Goal: Task Accomplishment & Management: Use online tool/utility

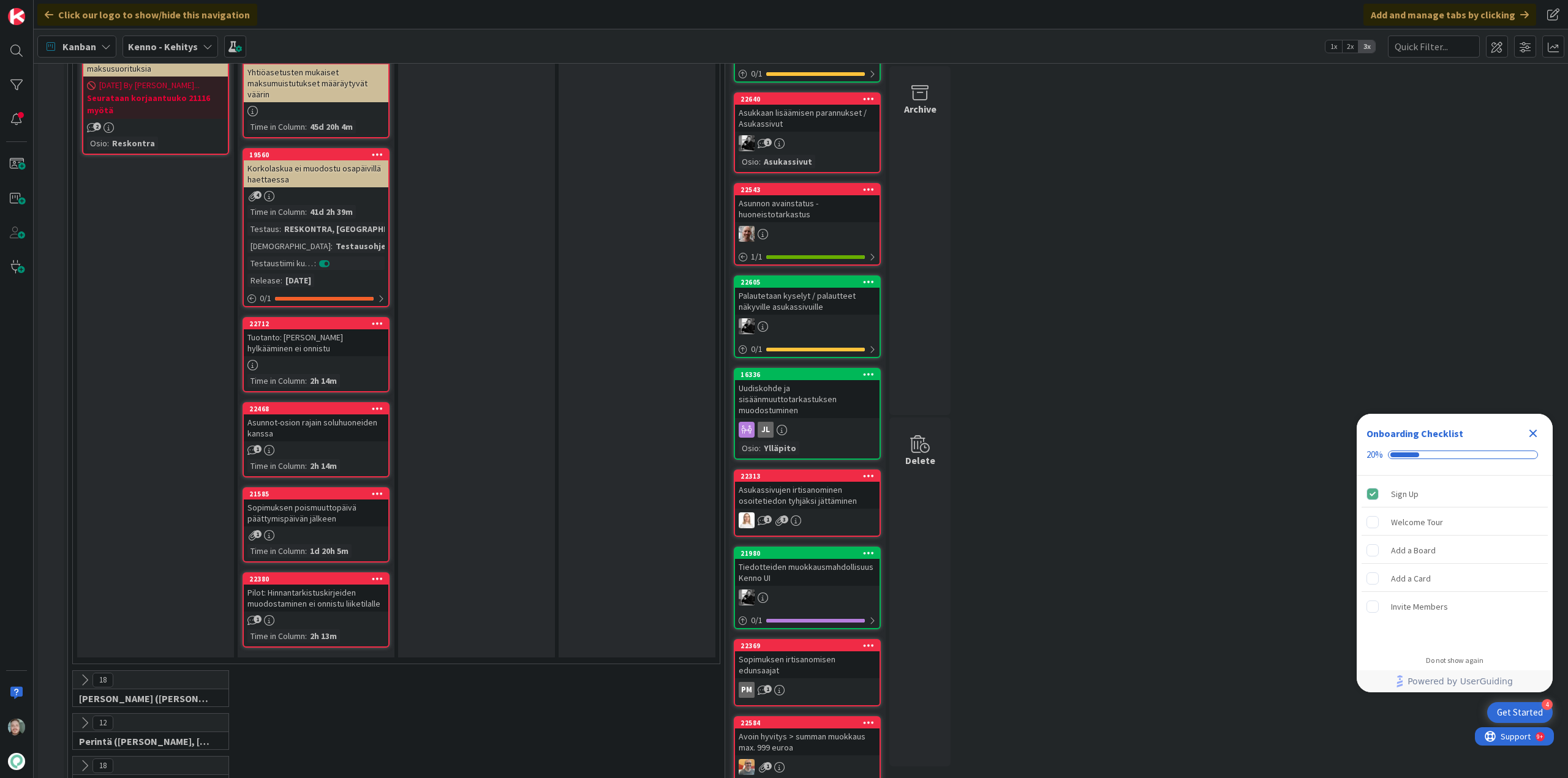
scroll to position [1225, 0]
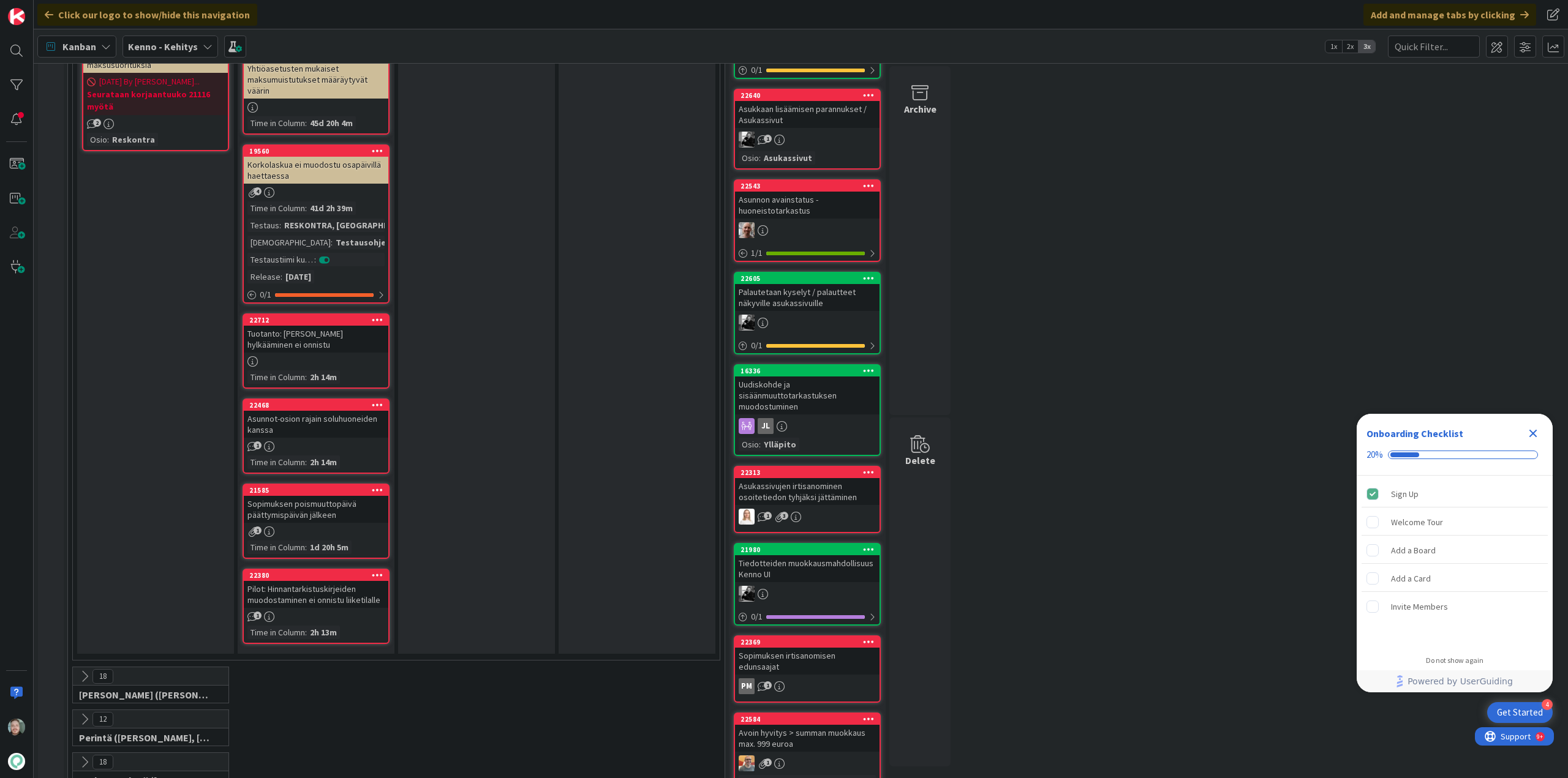
click at [340, 433] on div "Asunnot-osion rajain soluhuoneiden kanssa" at bounding box center [316, 424] width 145 height 27
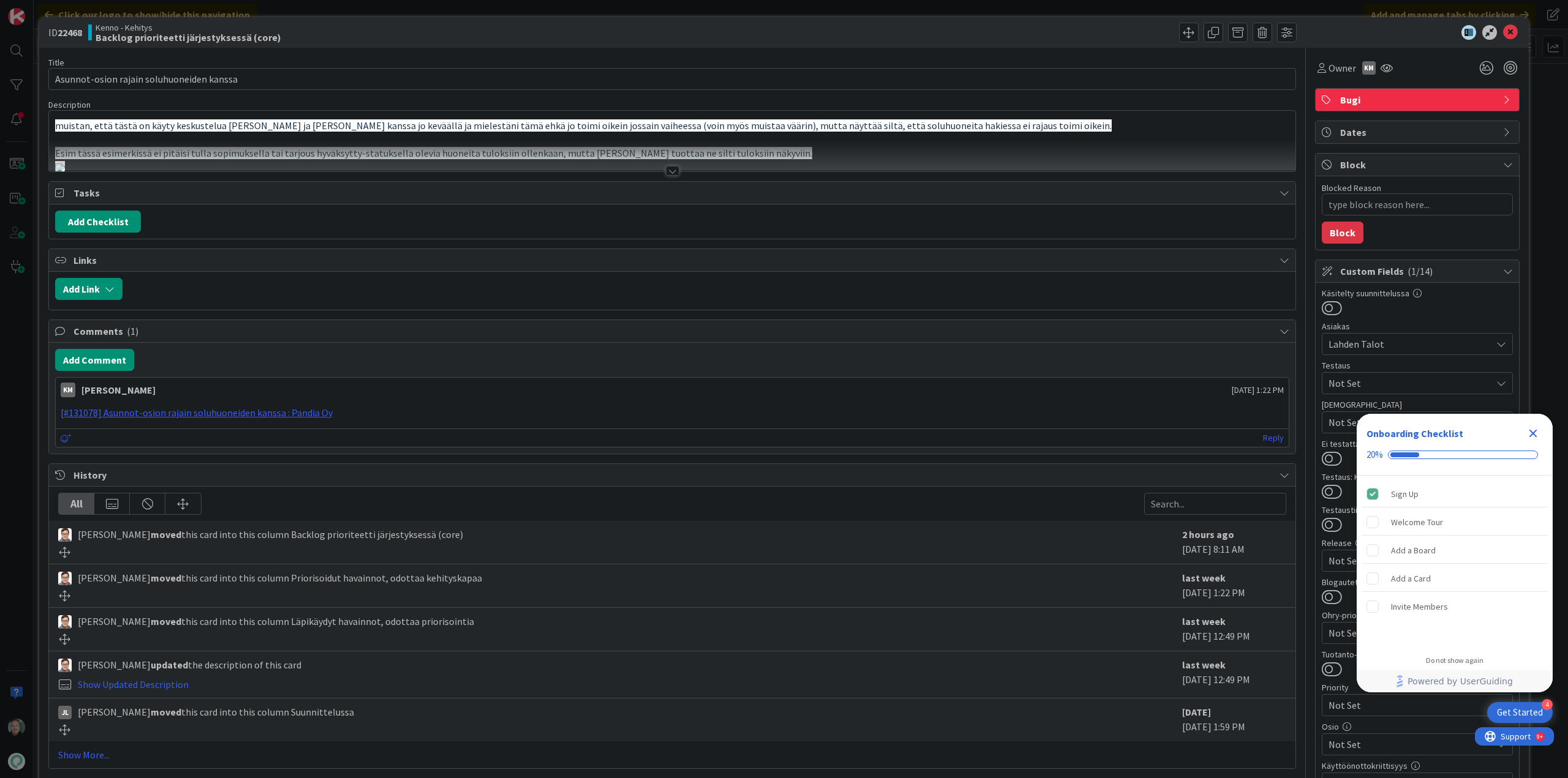
click at [670, 175] on div at bounding box center [672, 170] width 14 height 10
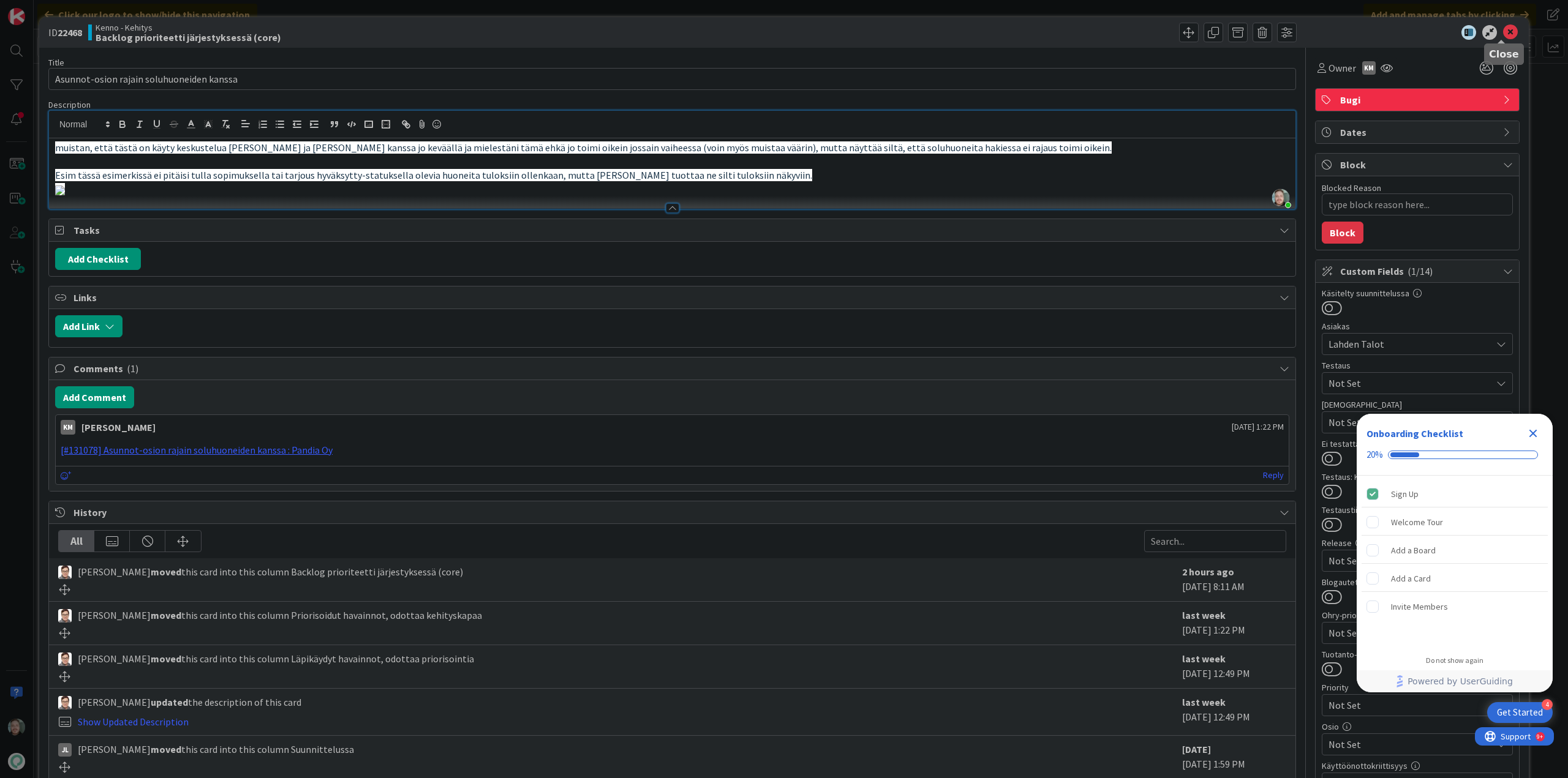
click at [1503, 36] on icon at bounding box center [1510, 32] width 15 height 15
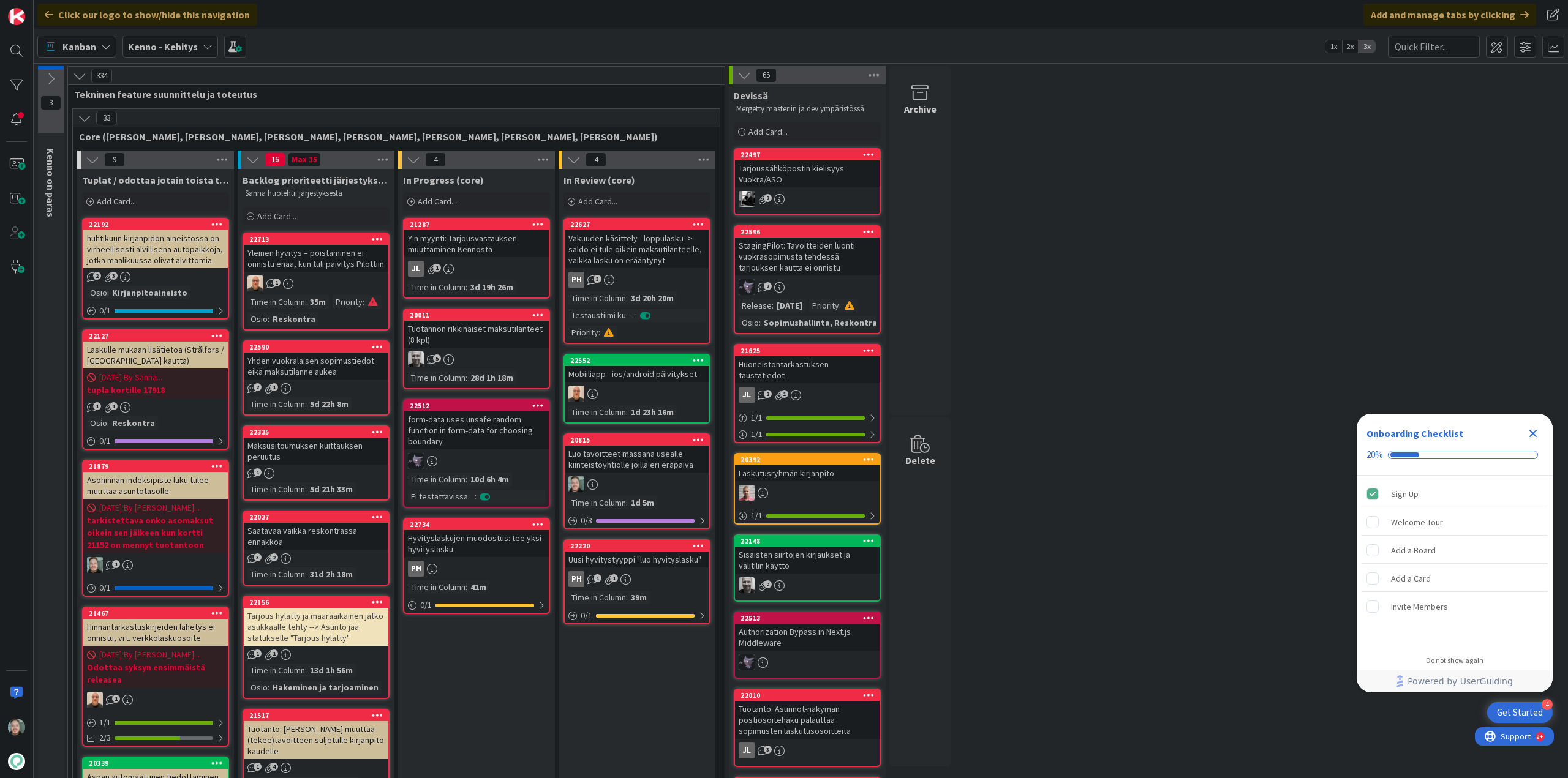
click at [368, 372] on div "Yhden vuokralaisen sopimustiedot eikä maksutilanne aukea" at bounding box center [316, 366] width 145 height 27
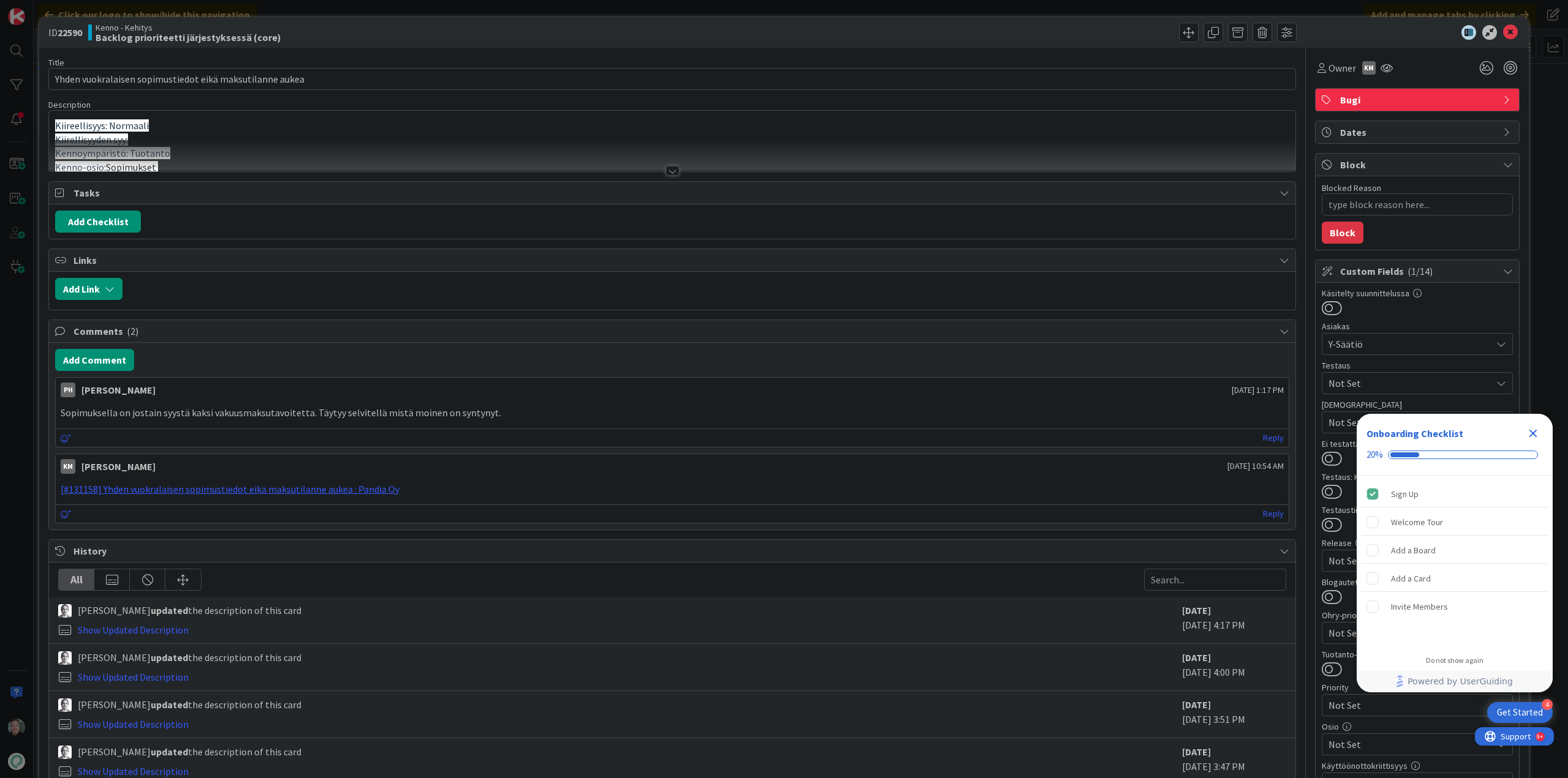
click at [666, 168] on div at bounding box center [672, 170] width 14 height 10
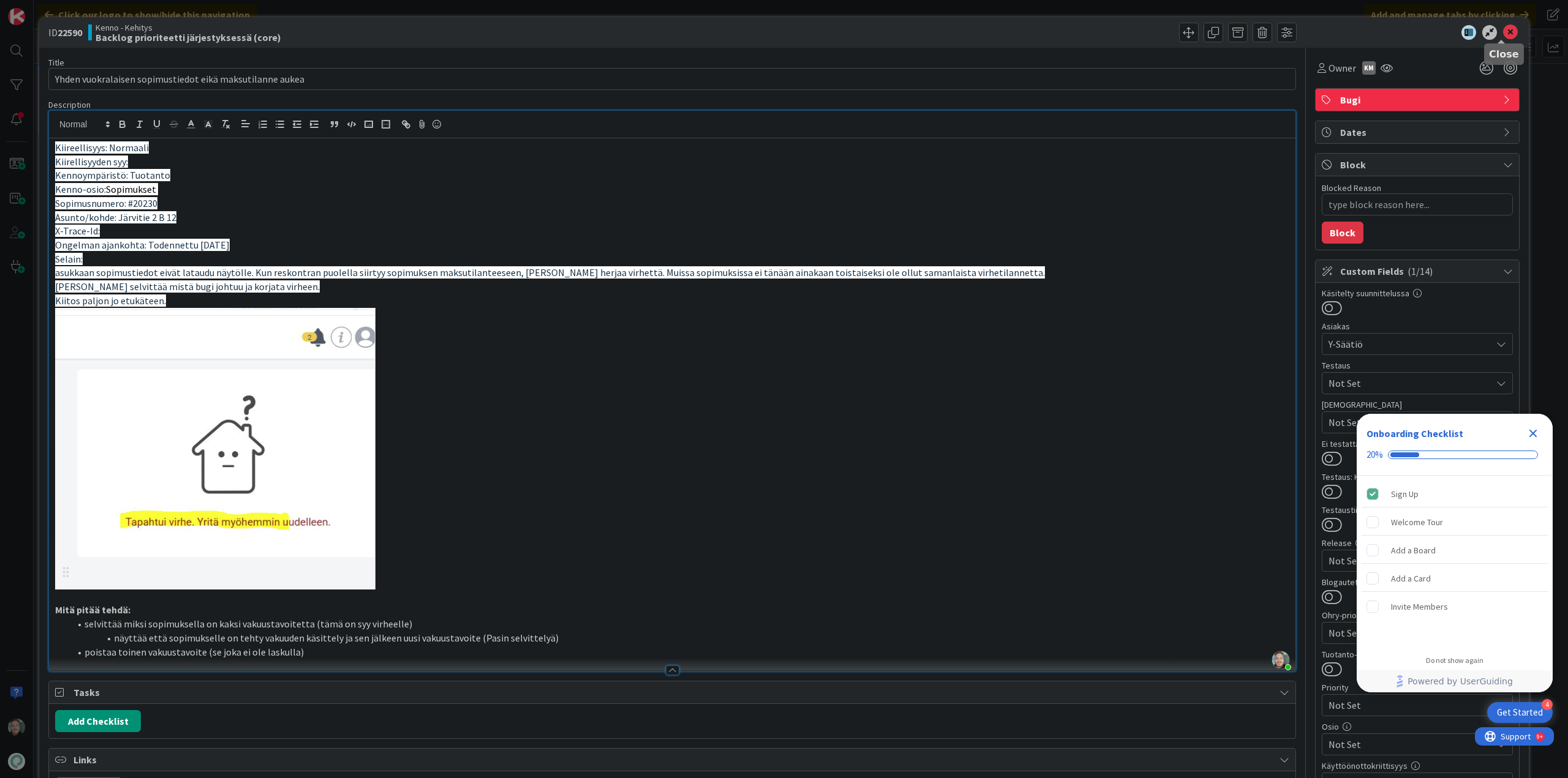
click at [1503, 34] on icon at bounding box center [1510, 32] width 15 height 15
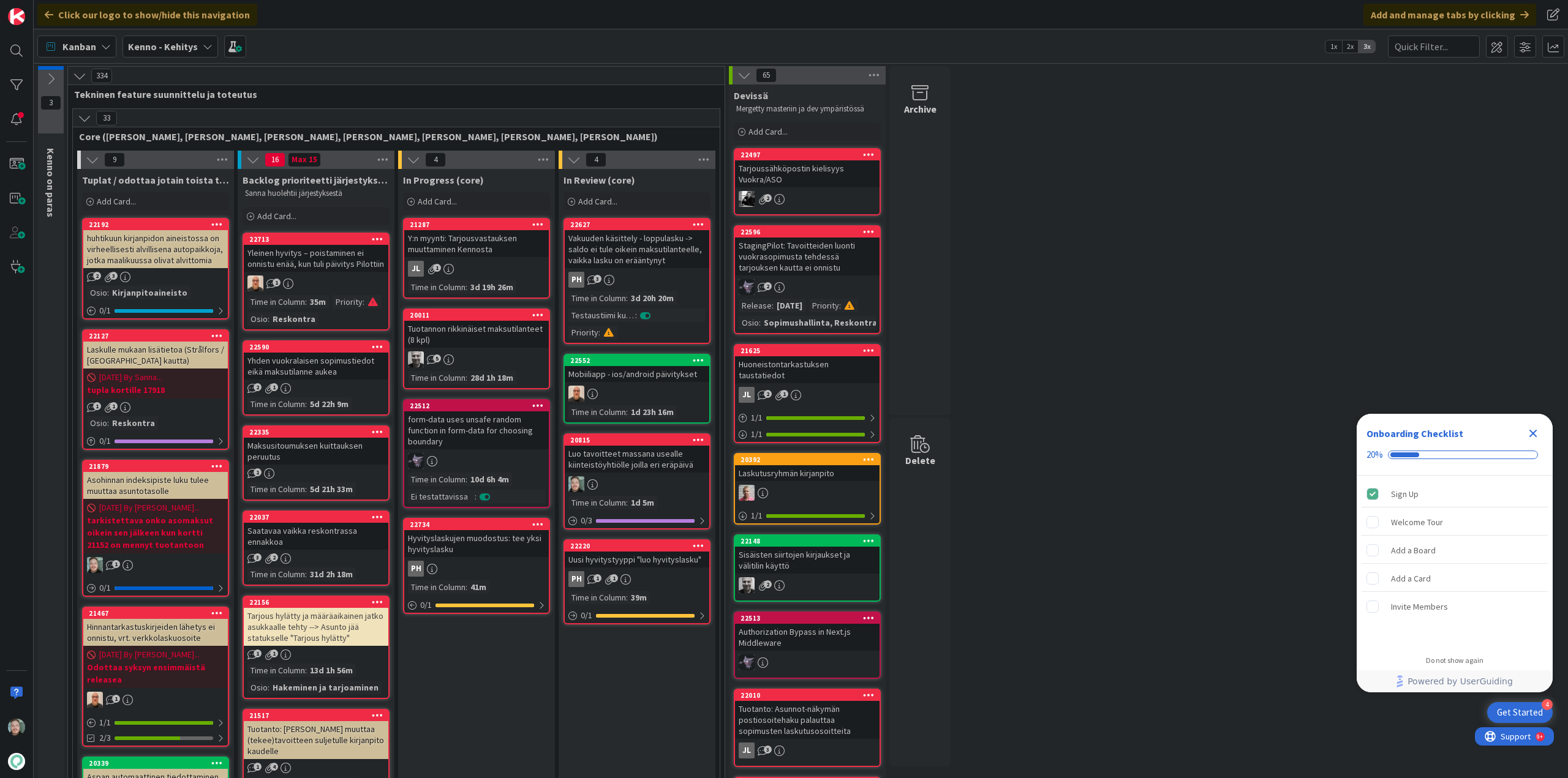
click at [332, 452] on div "Maksusitoumuksen kuittauksen peruutus" at bounding box center [316, 451] width 145 height 27
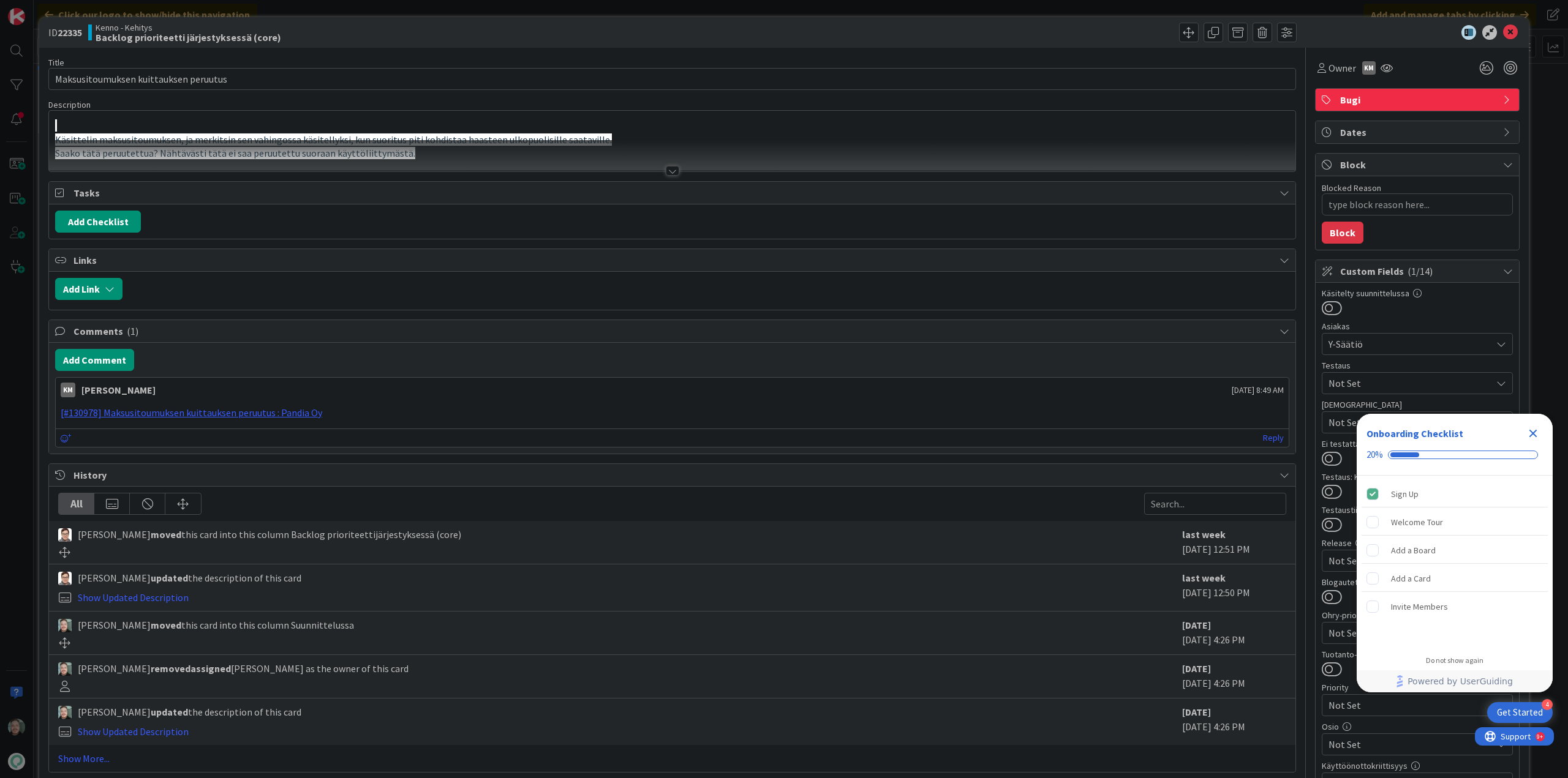
click at [666, 174] on div at bounding box center [672, 170] width 14 height 10
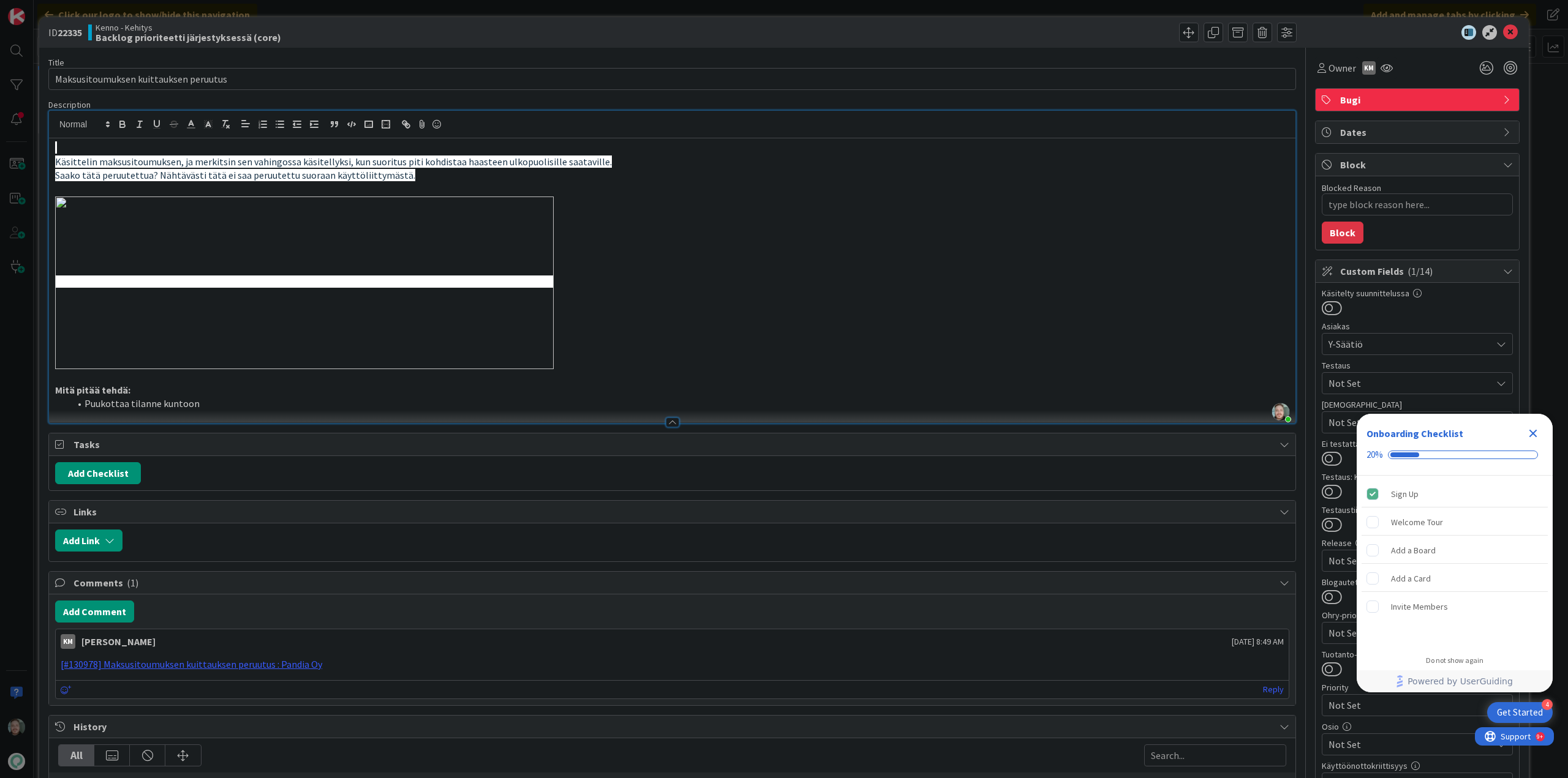
click at [1530, 433] on icon "Close Checklist" at bounding box center [1532, 434] width 15 height 15
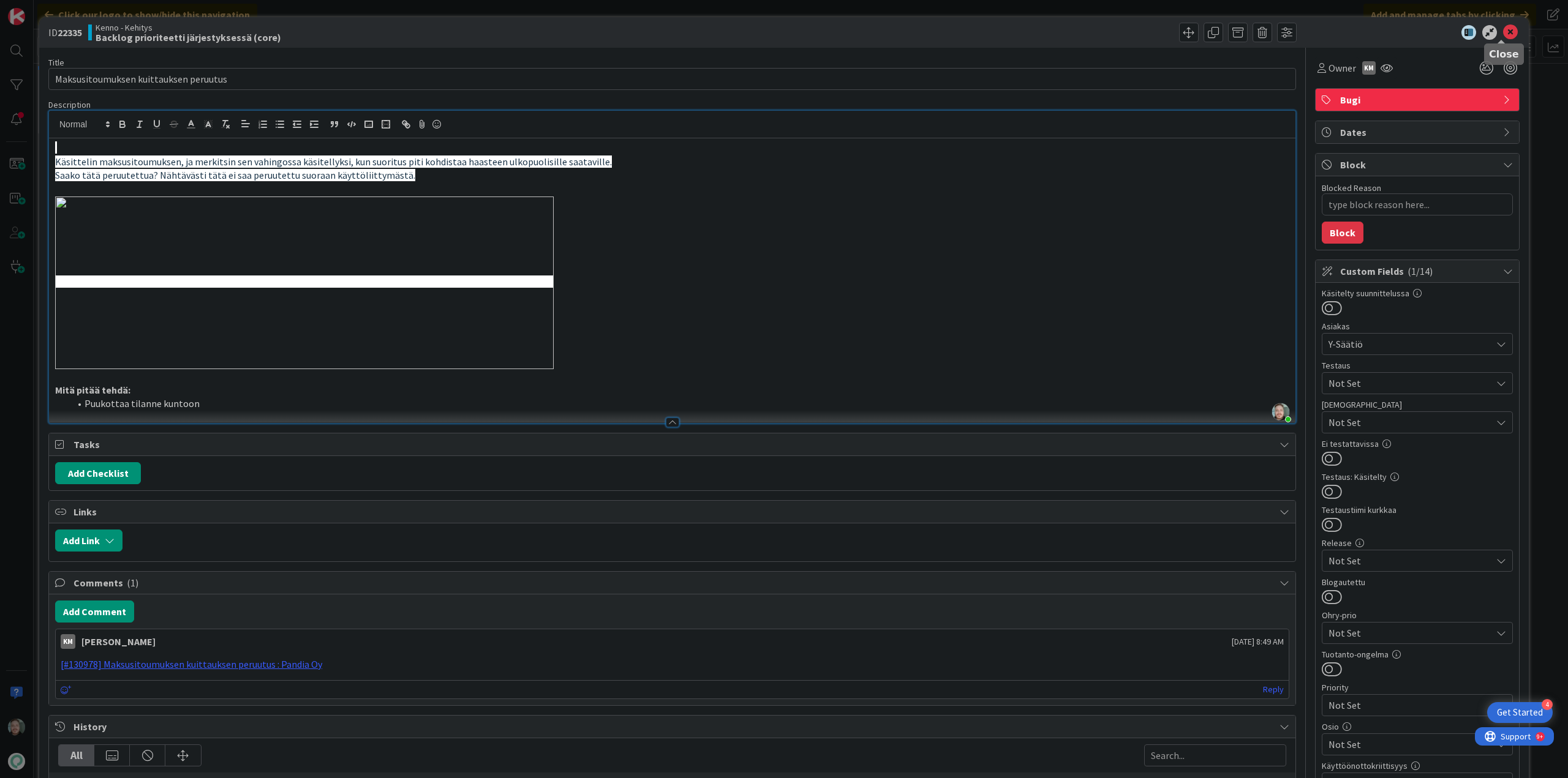
click at [1503, 32] on icon at bounding box center [1510, 32] width 15 height 15
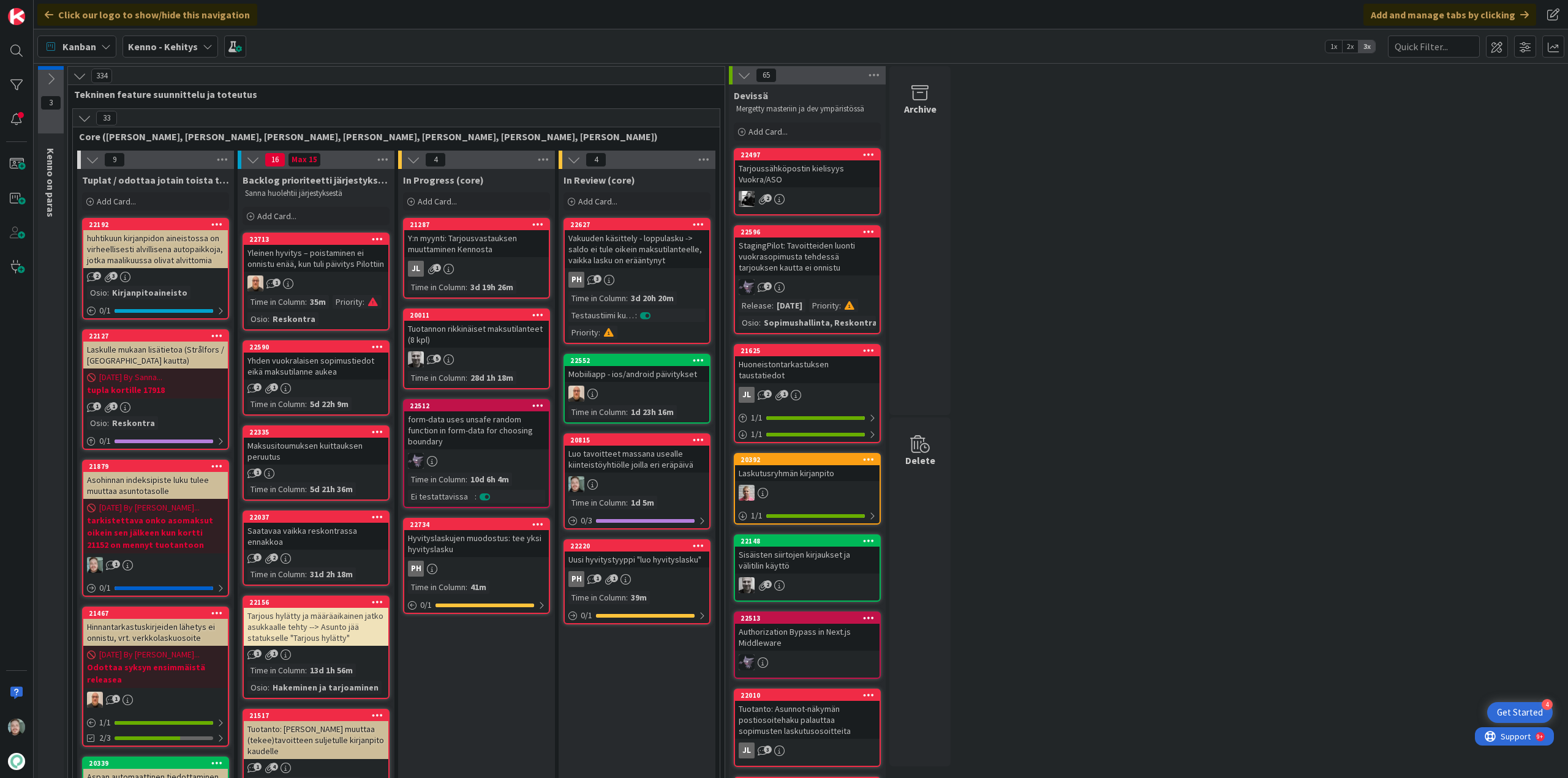
click at [310, 542] on div "Saatavaa vaikka reskontrassa ennakkoa" at bounding box center [316, 536] width 145 height 27
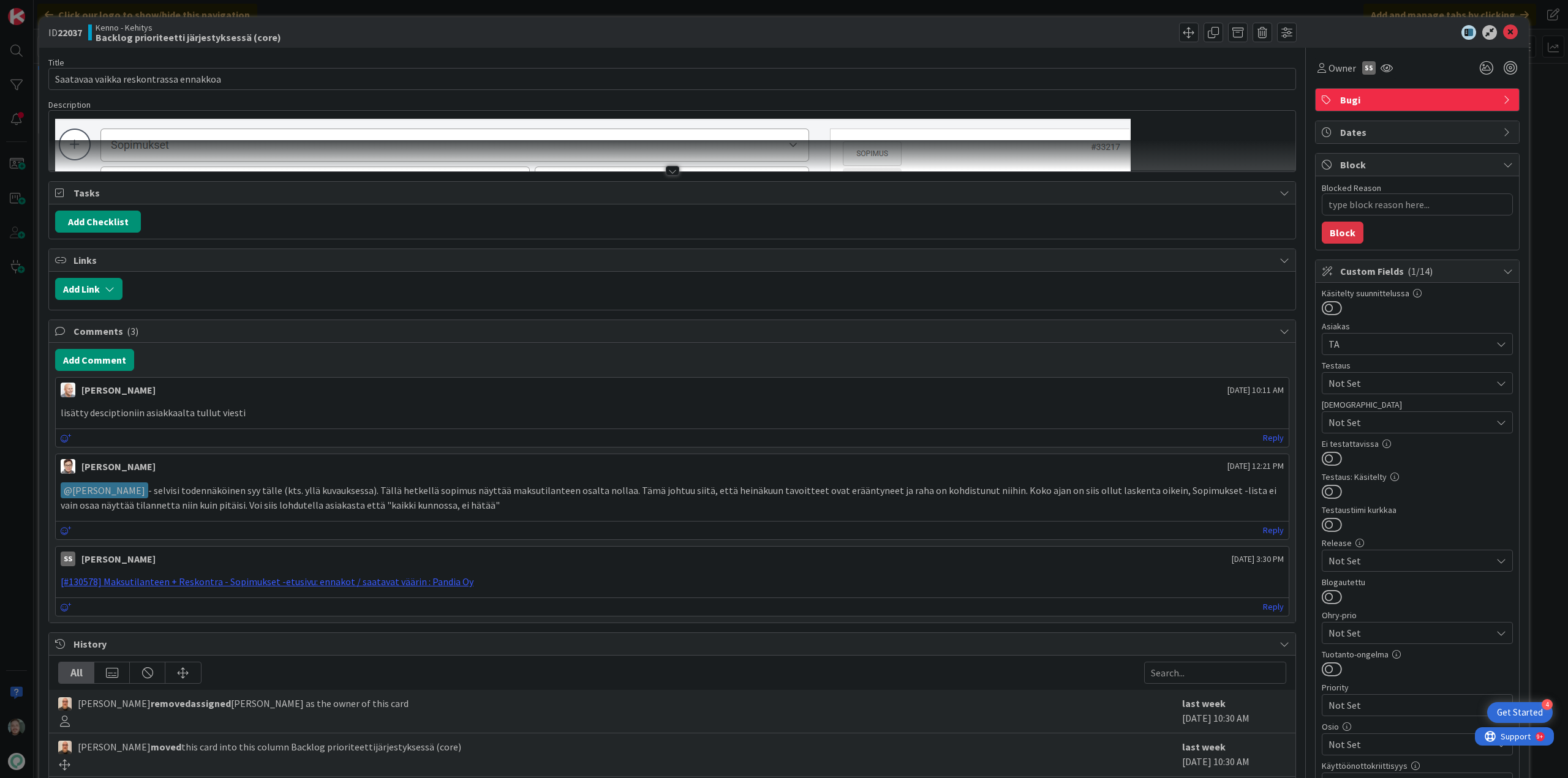
click at [671, 170] on div at bounding box center [672, 170] width 14 height 10
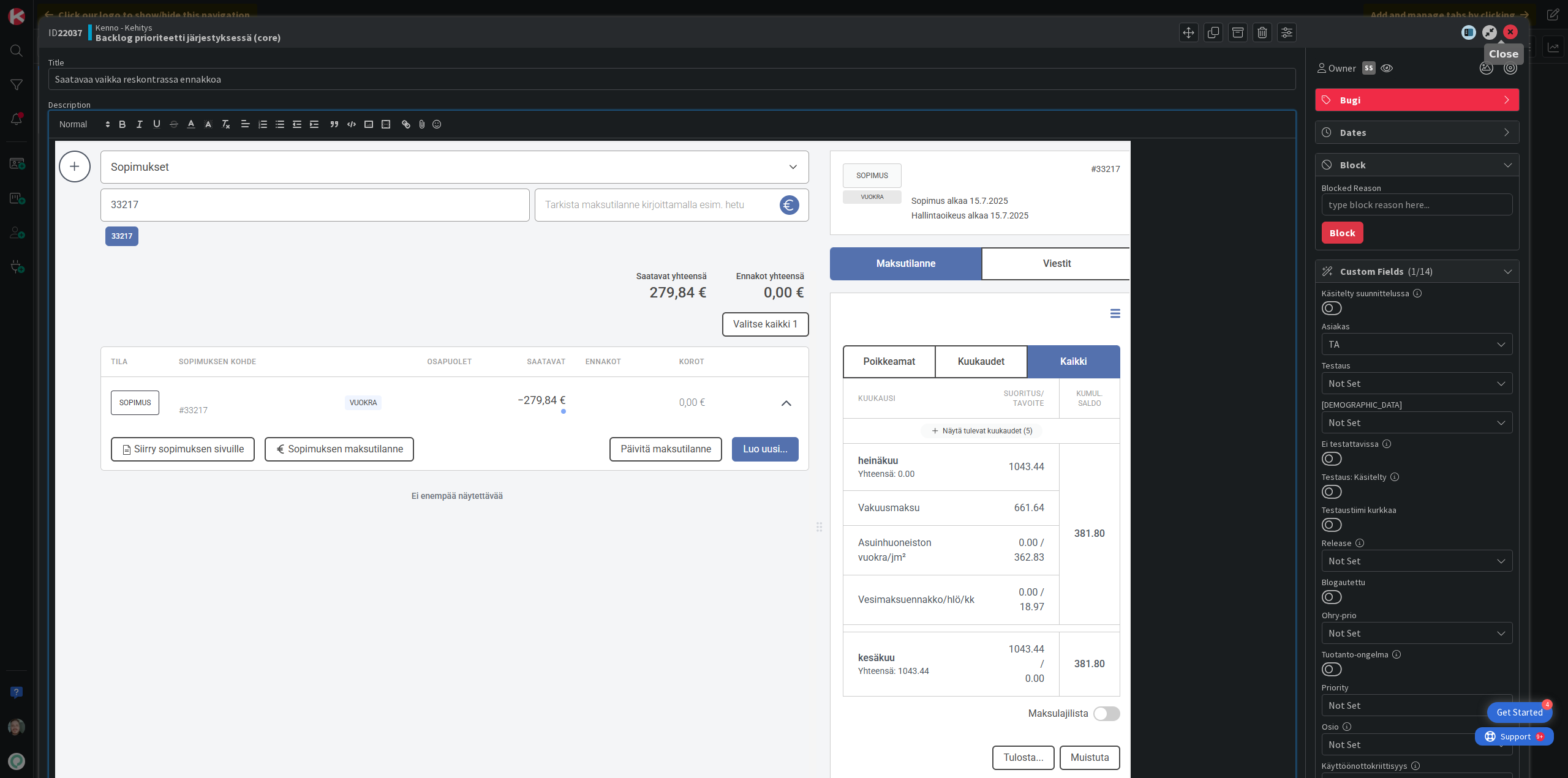
click at [1503, 27] on icon at bounding box center [1510, 32] width 15 height 15
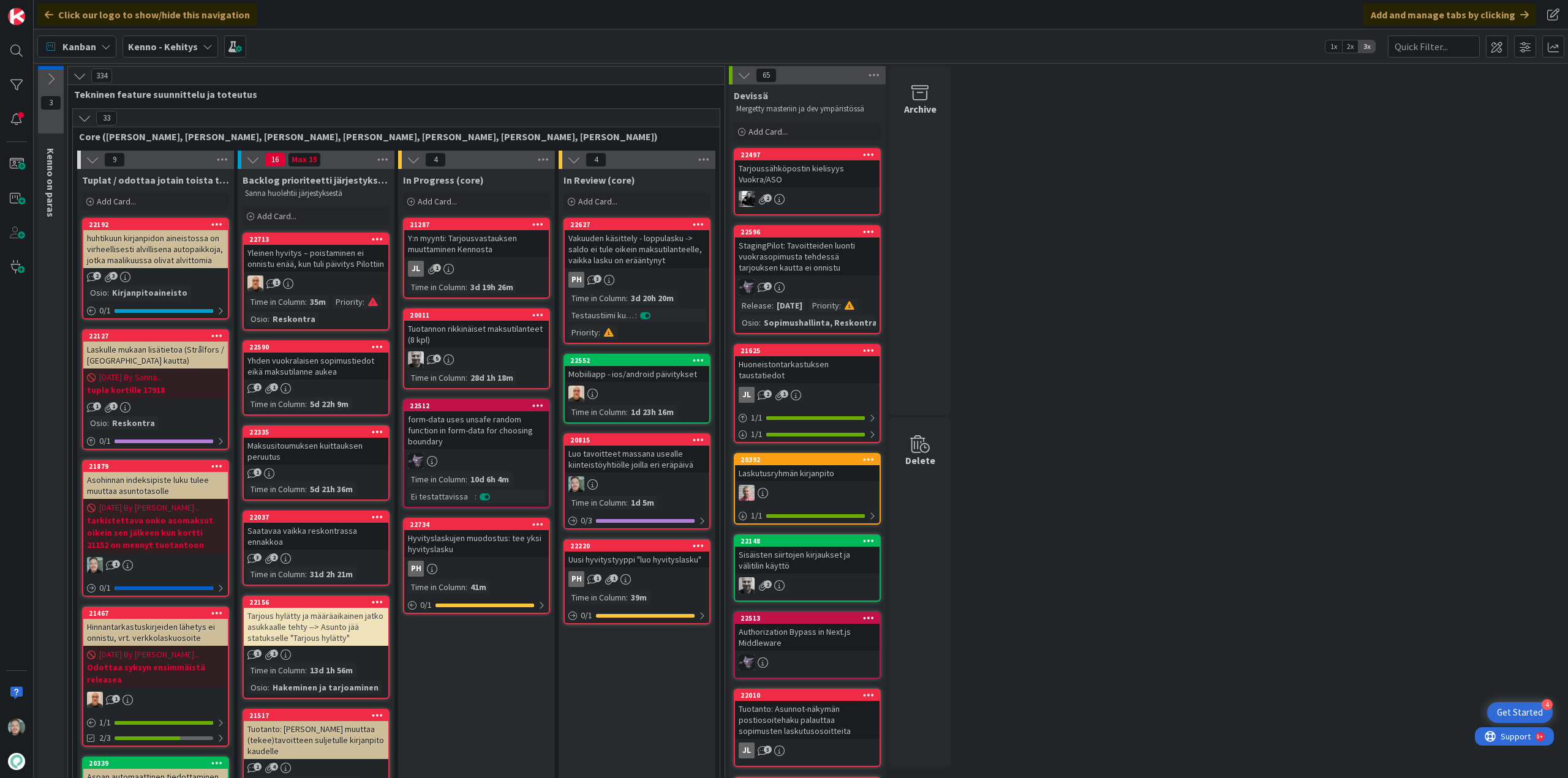
click at [326, 462] on div "Maksusitoumuksen kuittauksen peruutus" at bounding box center [316, 451] width 145 height 27
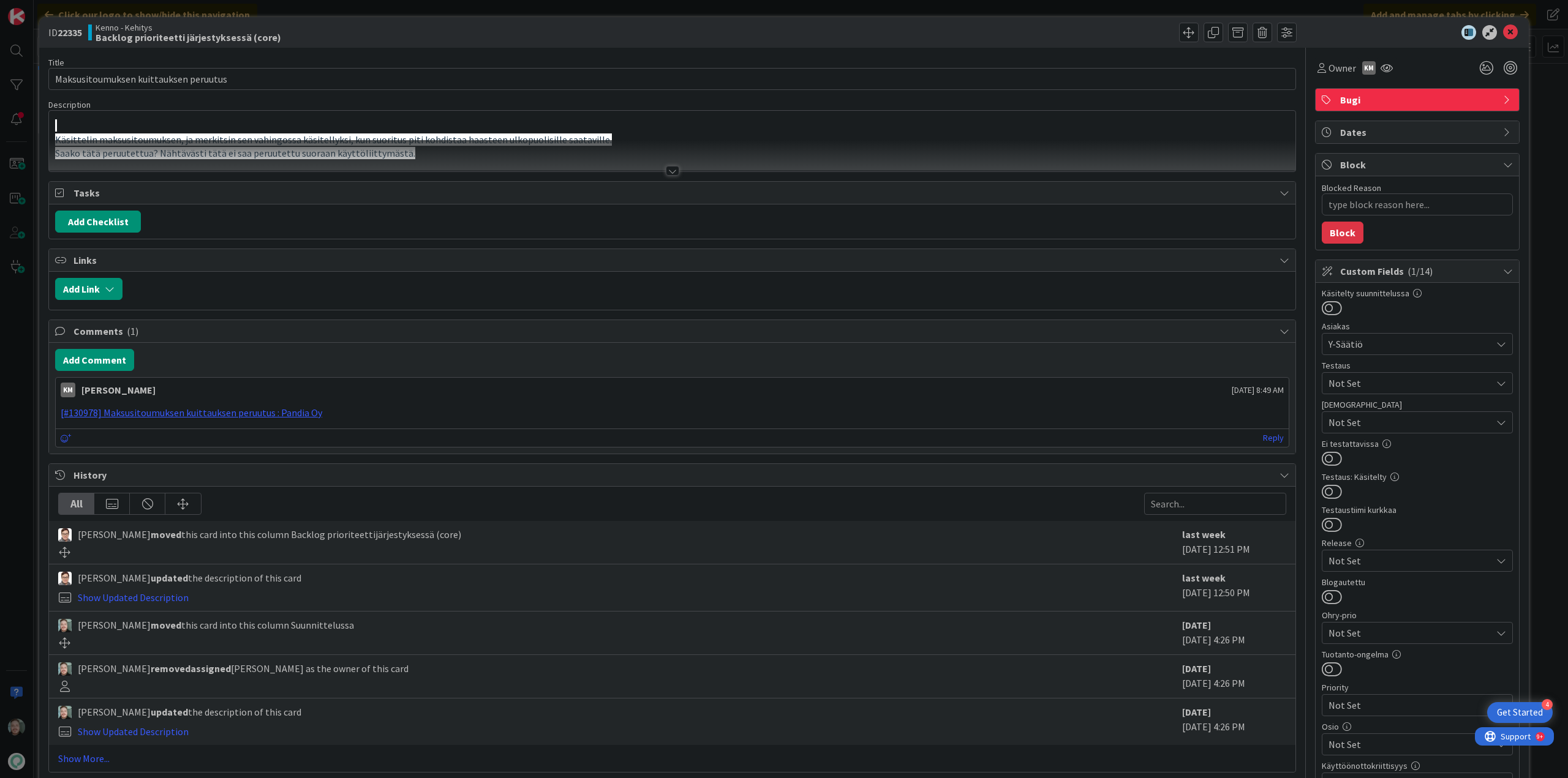
click at [666, 170] on div at bounding box center [672, 170] width 14 height 10
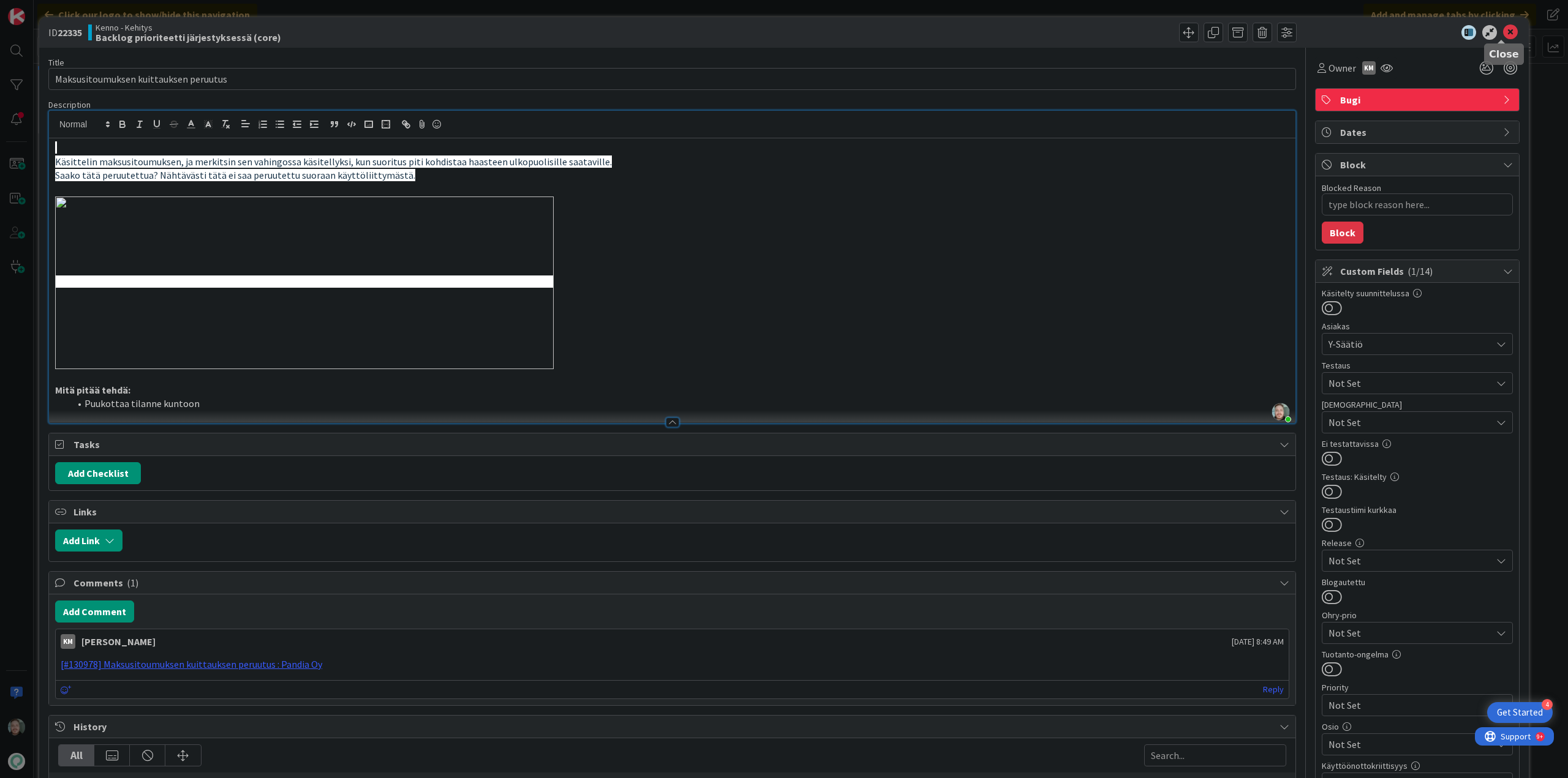
click at [1507, 30] on icon at bounding box center [1510, 32] width 15 height 15
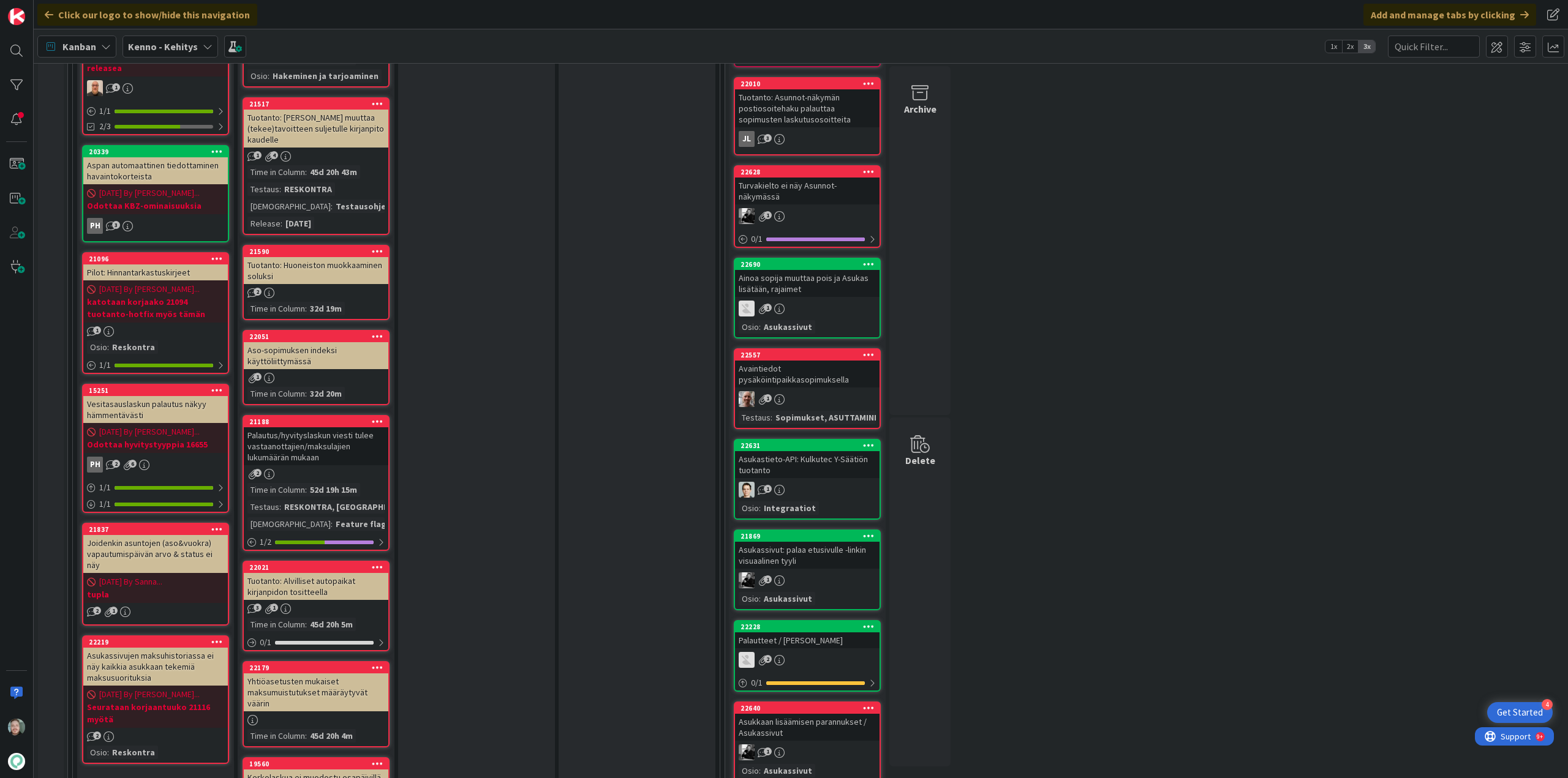
scroll to position [612, 0]
click at [327, 455] on div "Palautus/hyvityslaskun viesti tulee vastaanottajien/maksulajien lukumäärän muka…" at bounding box center [316, 445] width 145 height 38
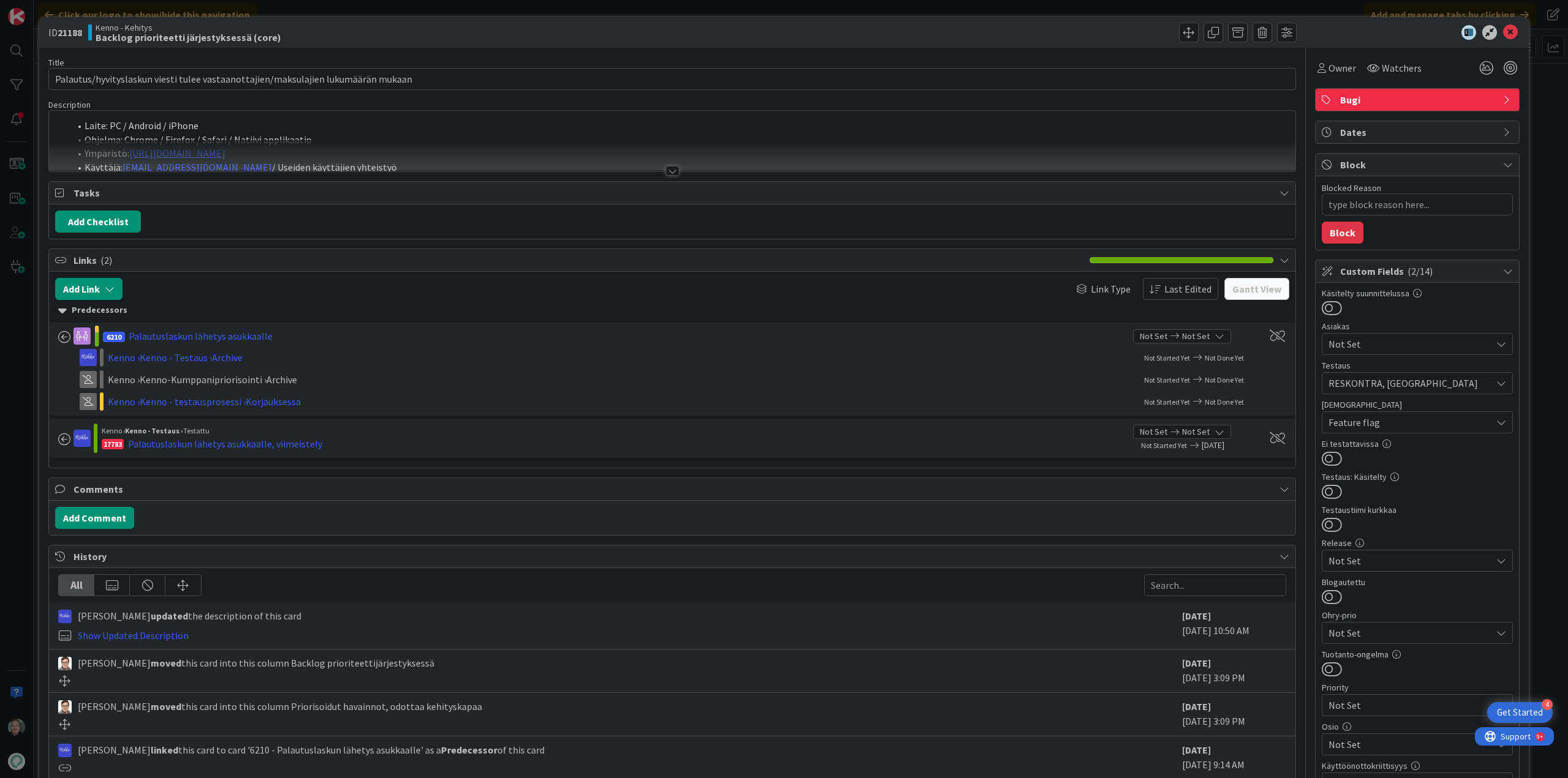
click at [675, 168] on div at bounding box center [672, 156] width 1246 height 32
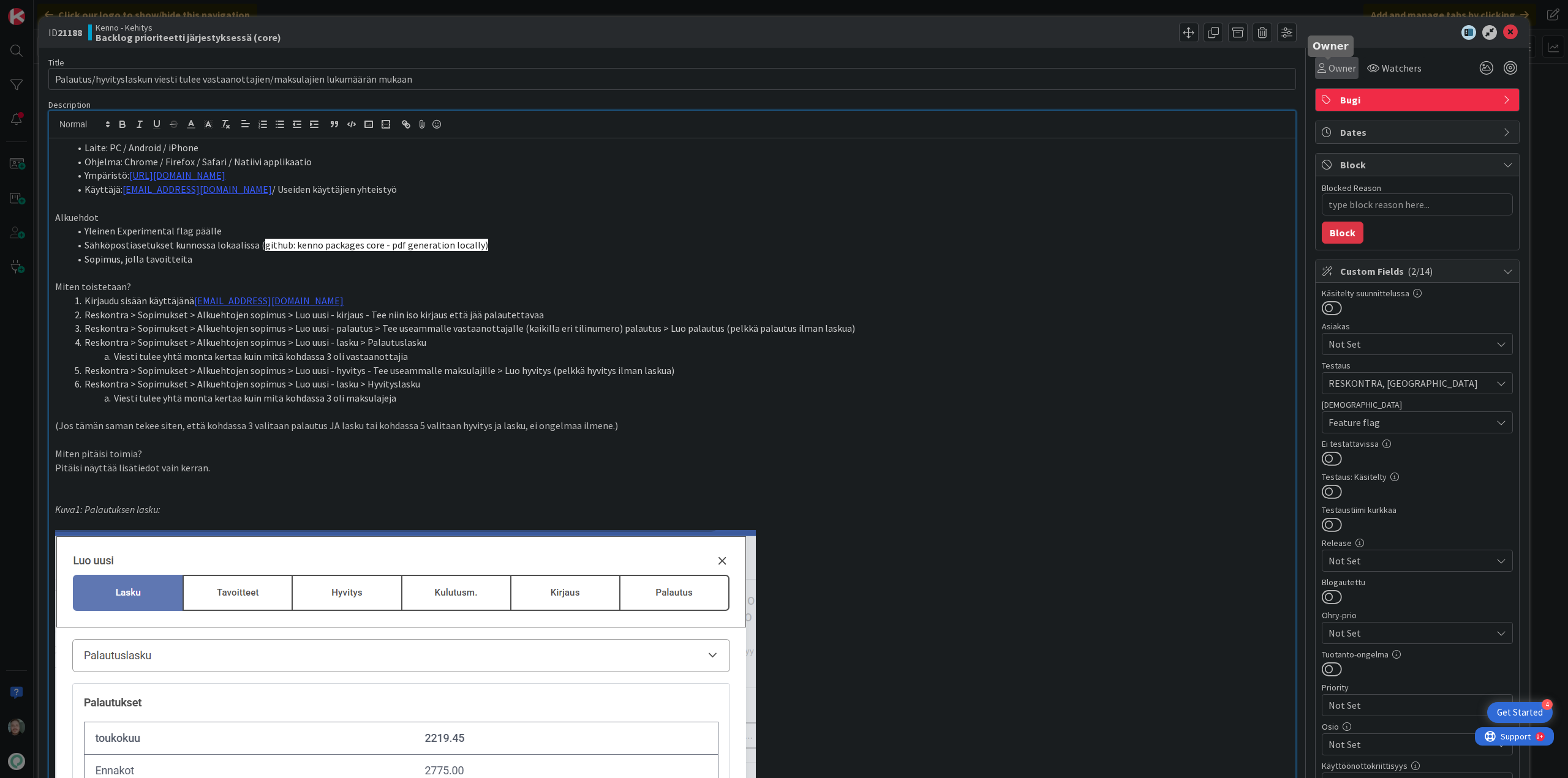
click at [1335, 62] on span "Owner" at bounding box center [1342, 68] width 27 height 15
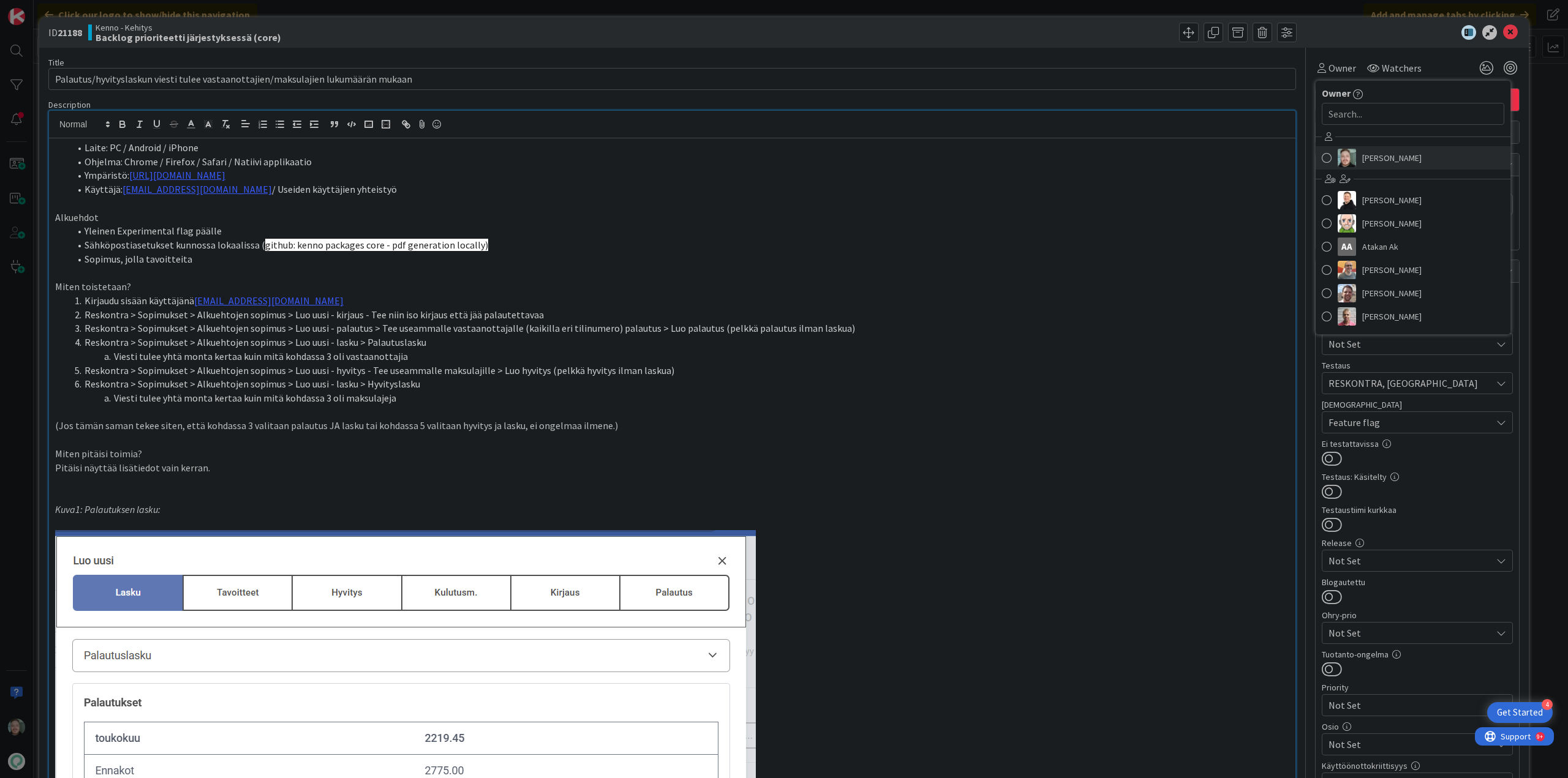
click at [1405, 163] on link "[PERSON_NAME]" at bounding box center [1412, 158] width 195 height 23
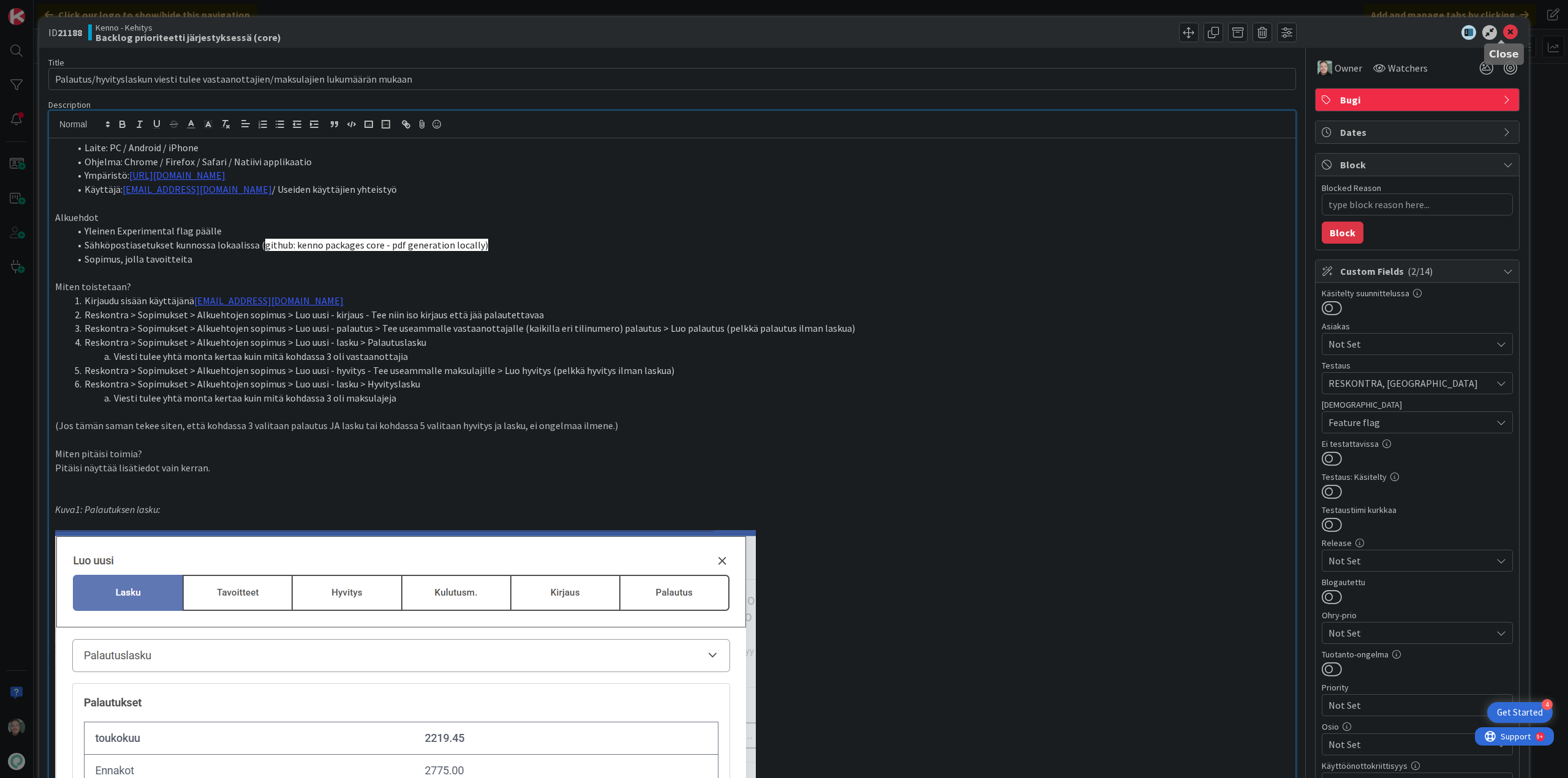
click at [1503, 30] on icon at bounding box center [1510, 32] width 15 height 15
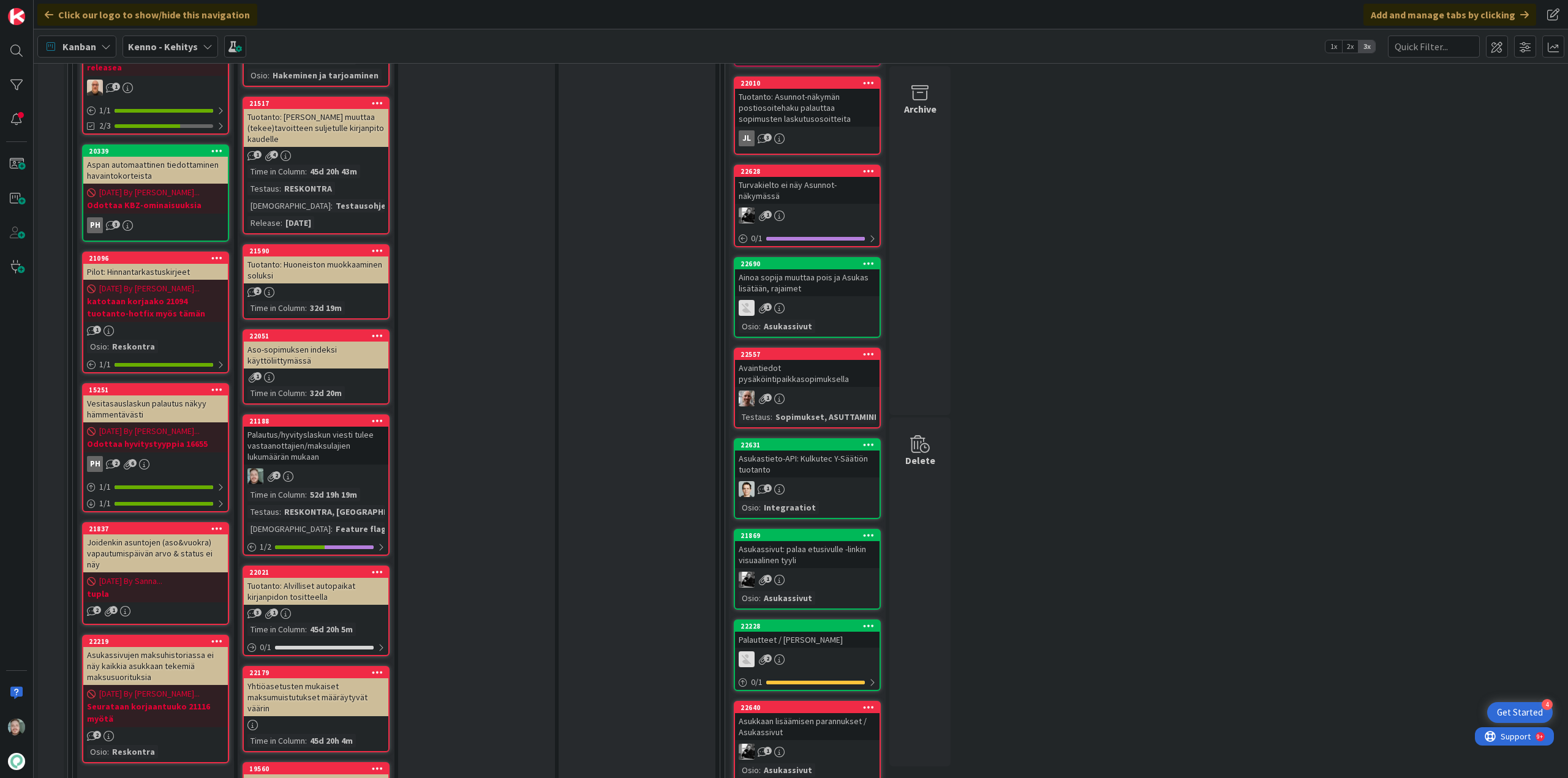
click at [333, 530] on div "Feature flag" at bounding box center [361, 529] width 57 height 14
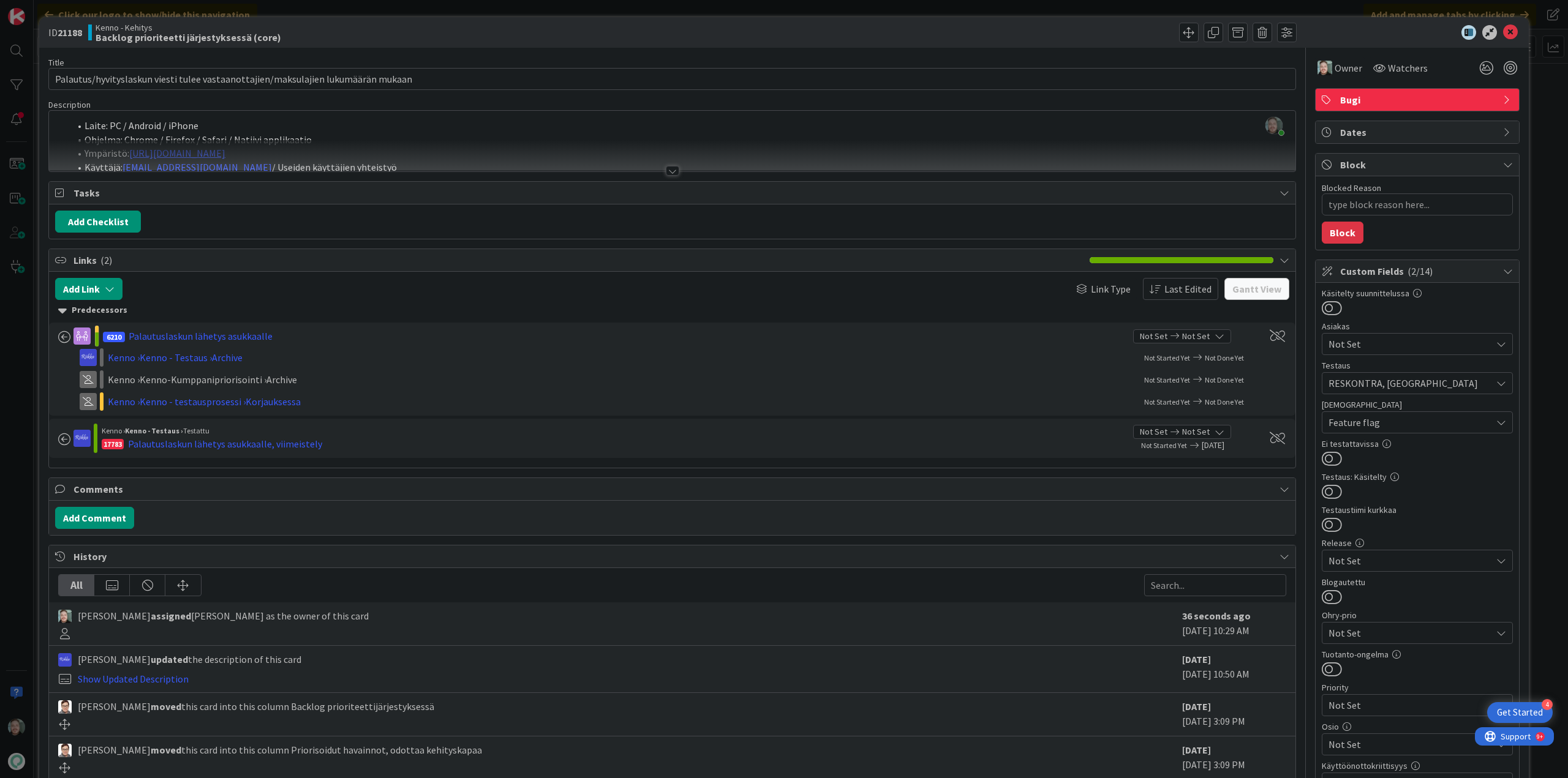
click at [672, 166] on div at bounding box center [672, 170] width 14 height 10
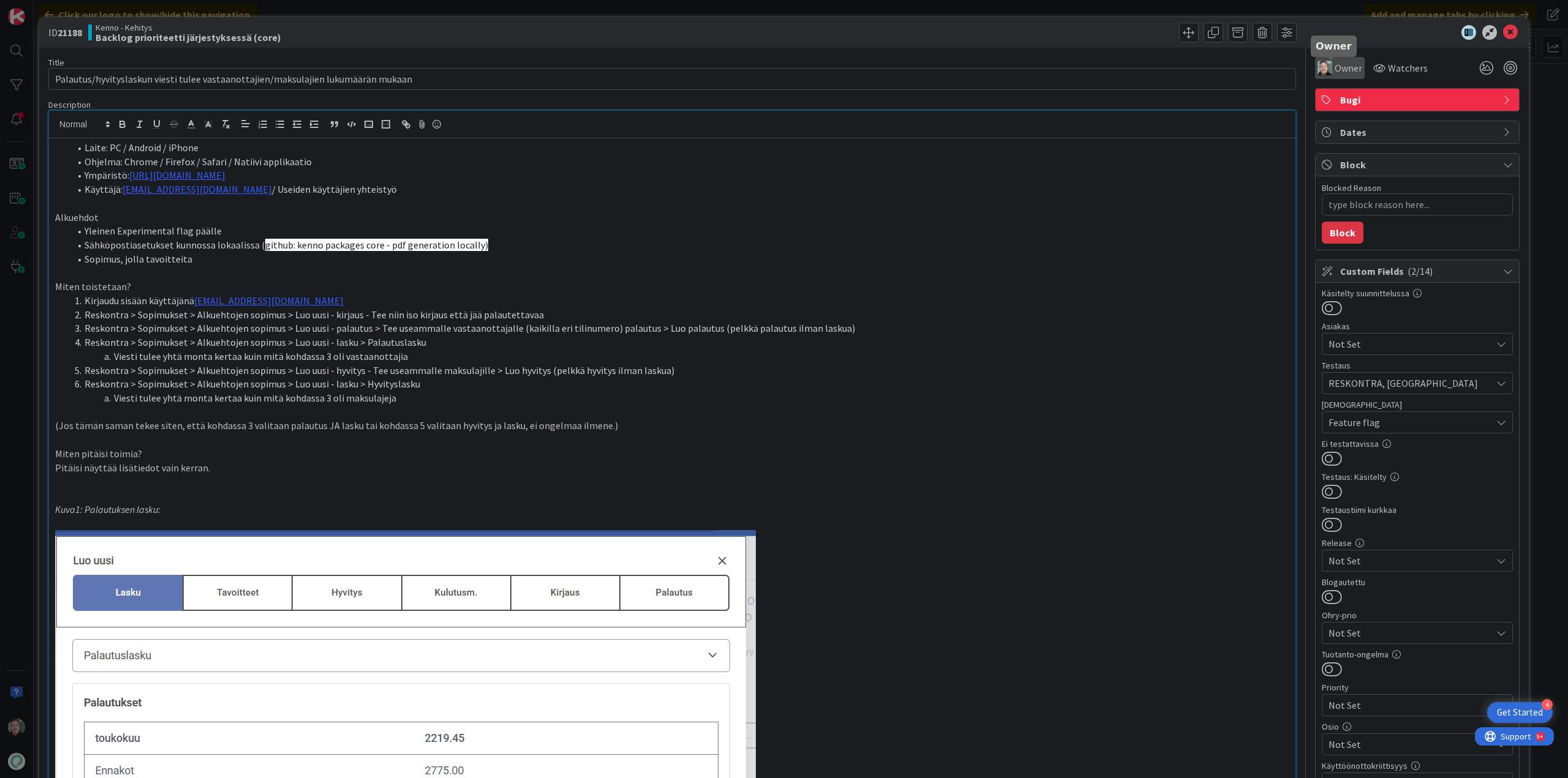
click at [1335, 65] on span "Owner" at bounding box center [1348, 68] width 27 height 15
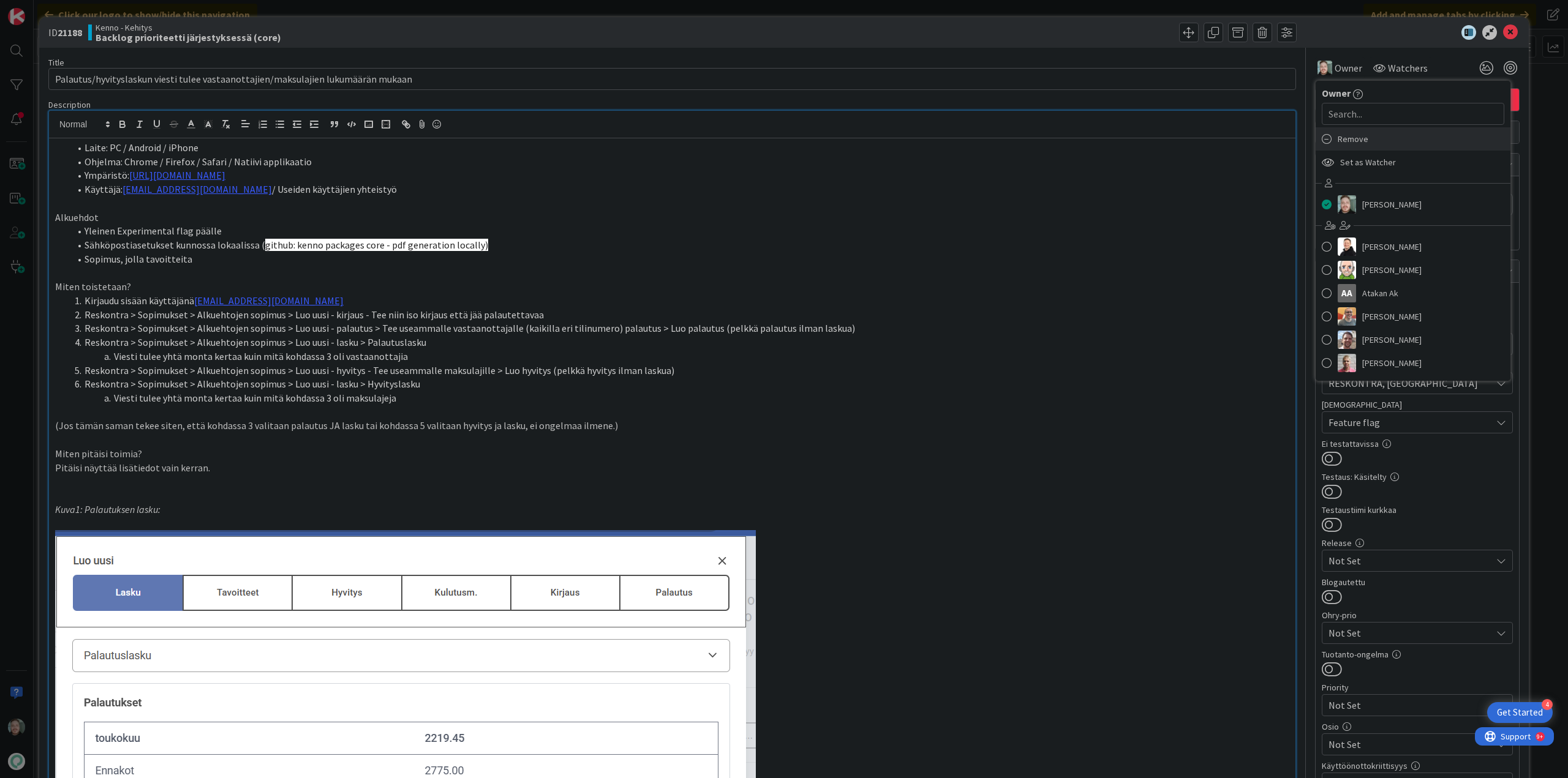
click at [1352, 143] on span "Remove" at bounding box center [1353, 139] width 31 height 19
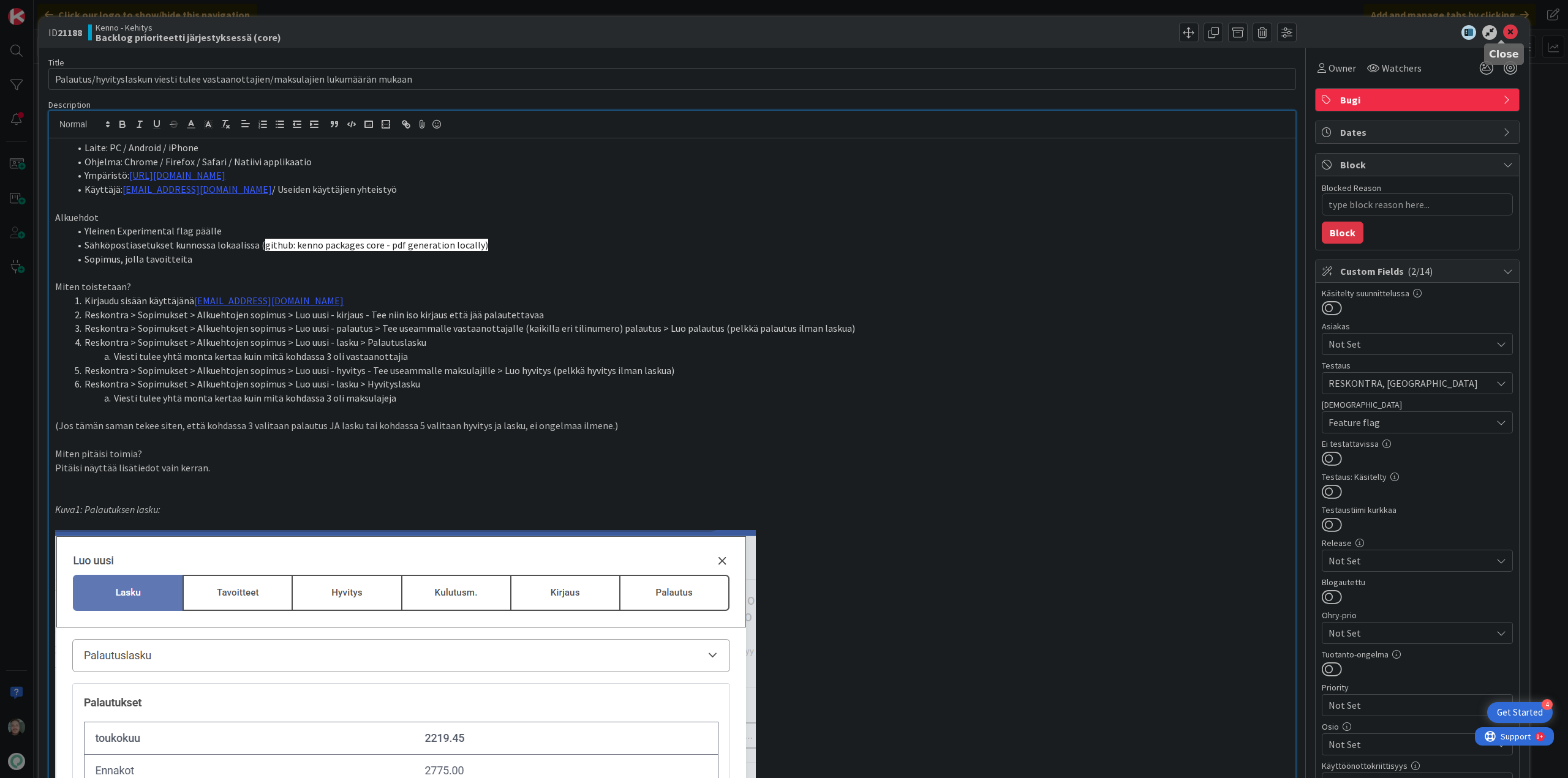
click at [1503, 36] on icon at bounding box center [1510, 32] width 15 height 15
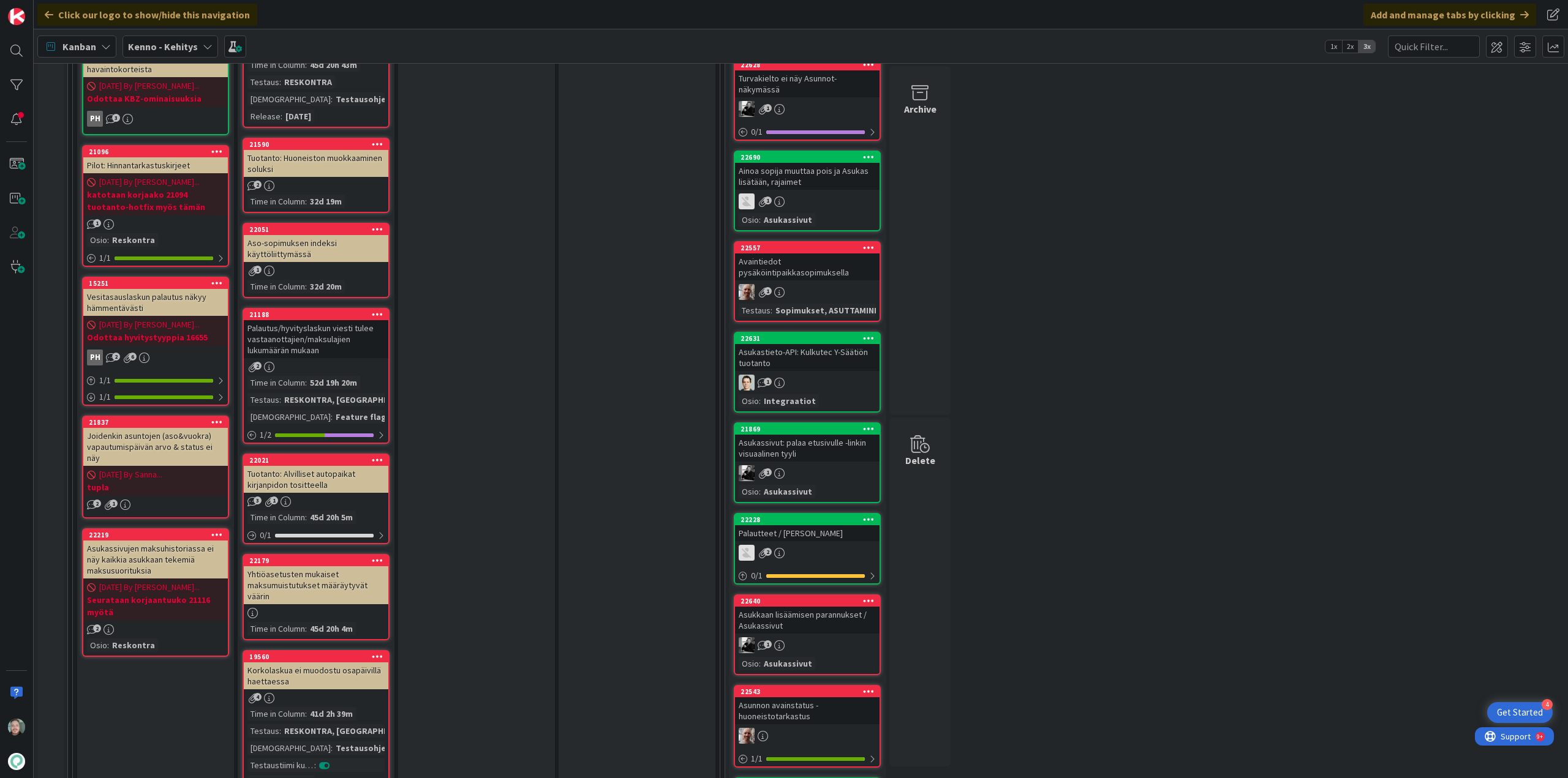
scroll to position [674, 0]
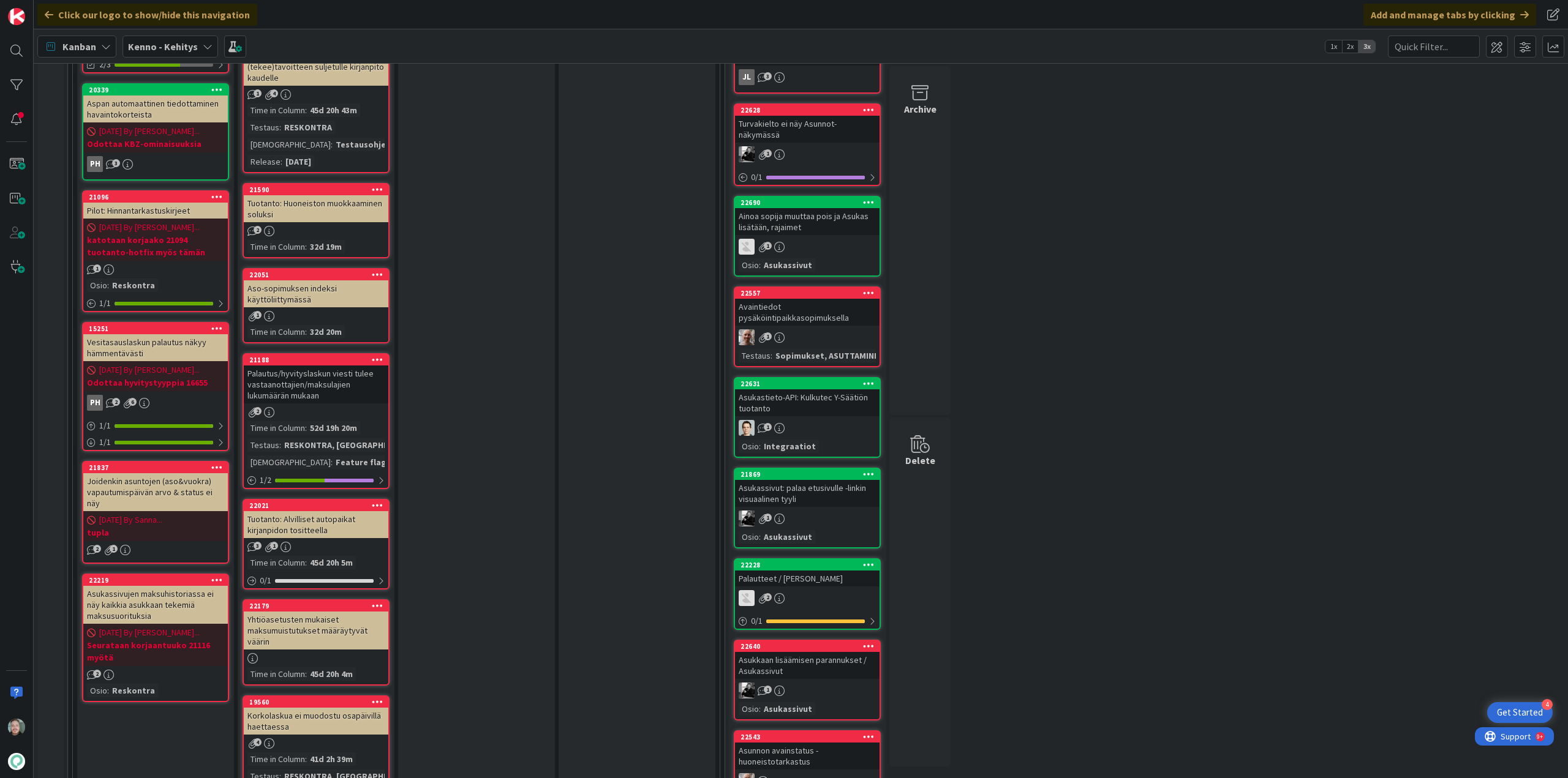
click at [317, 292] on div "Aso-sopimuksen indeksi käyttöliittymässä" at bounding box center [316, 293] width 145 height 27
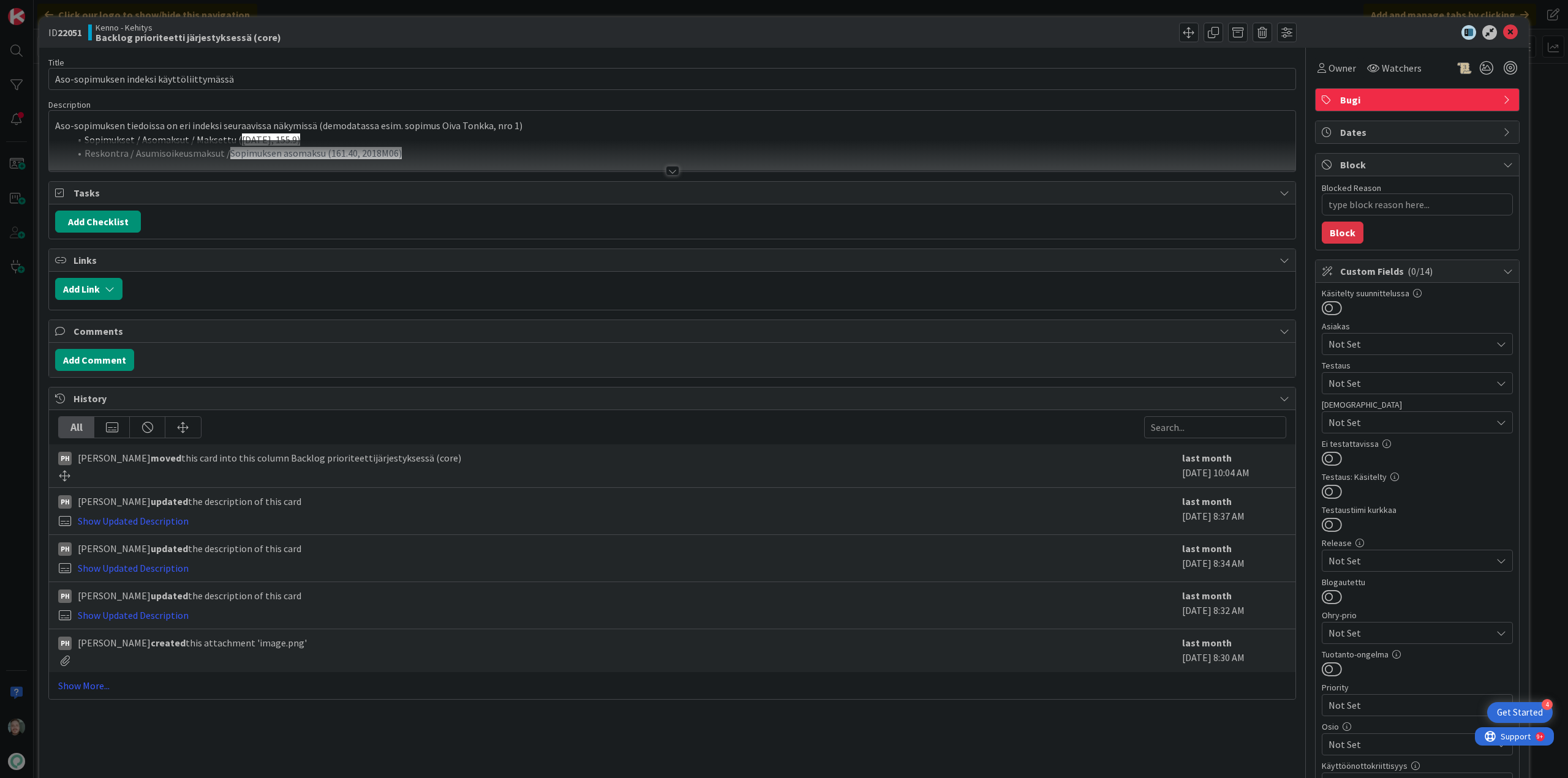
click at [663, 163] on div at bounding box center [672, 156] width 1246 height 32
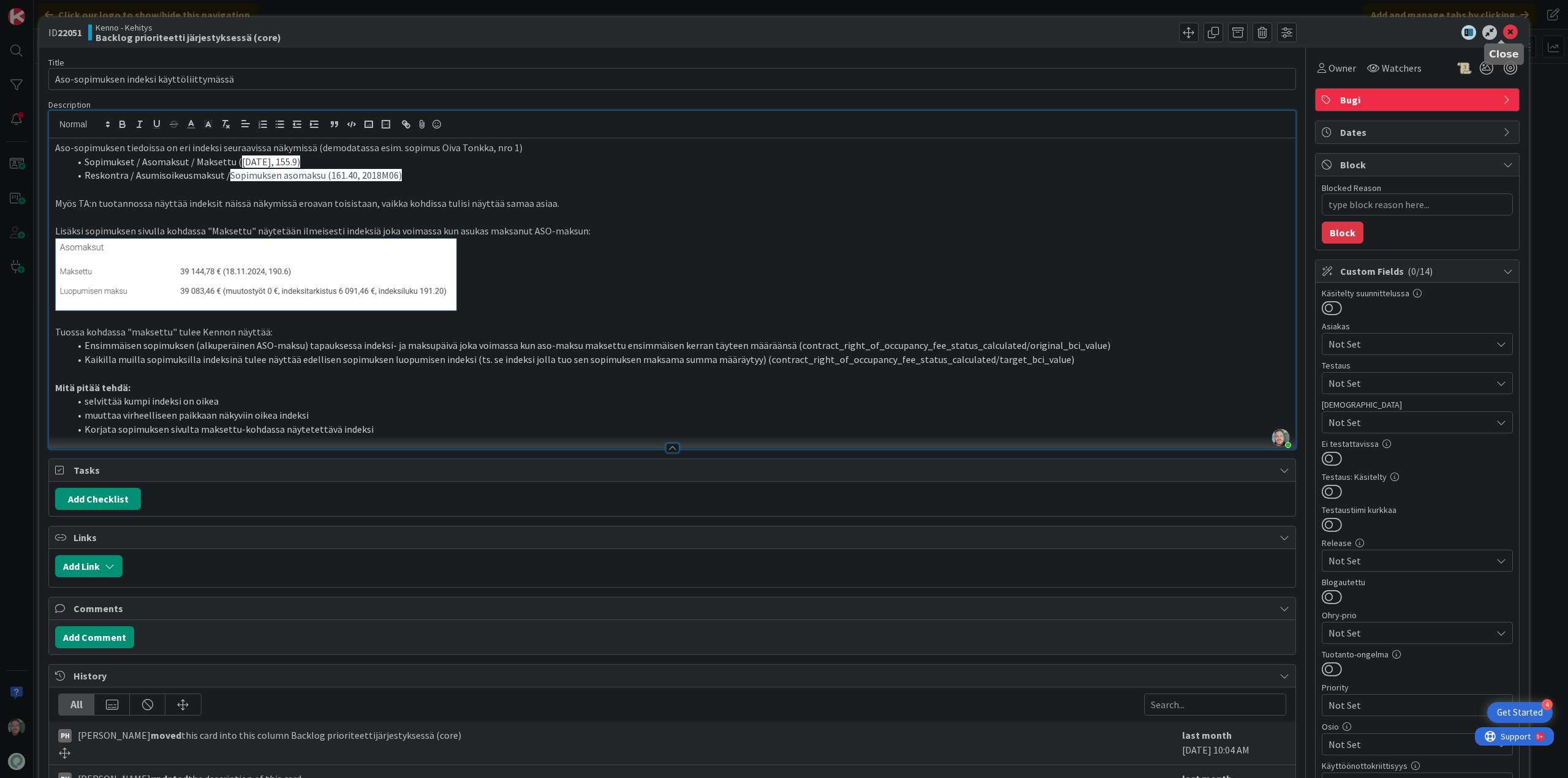
click at [1503, 35] on icon at bounding box center [1510, 32] width 15 height 15
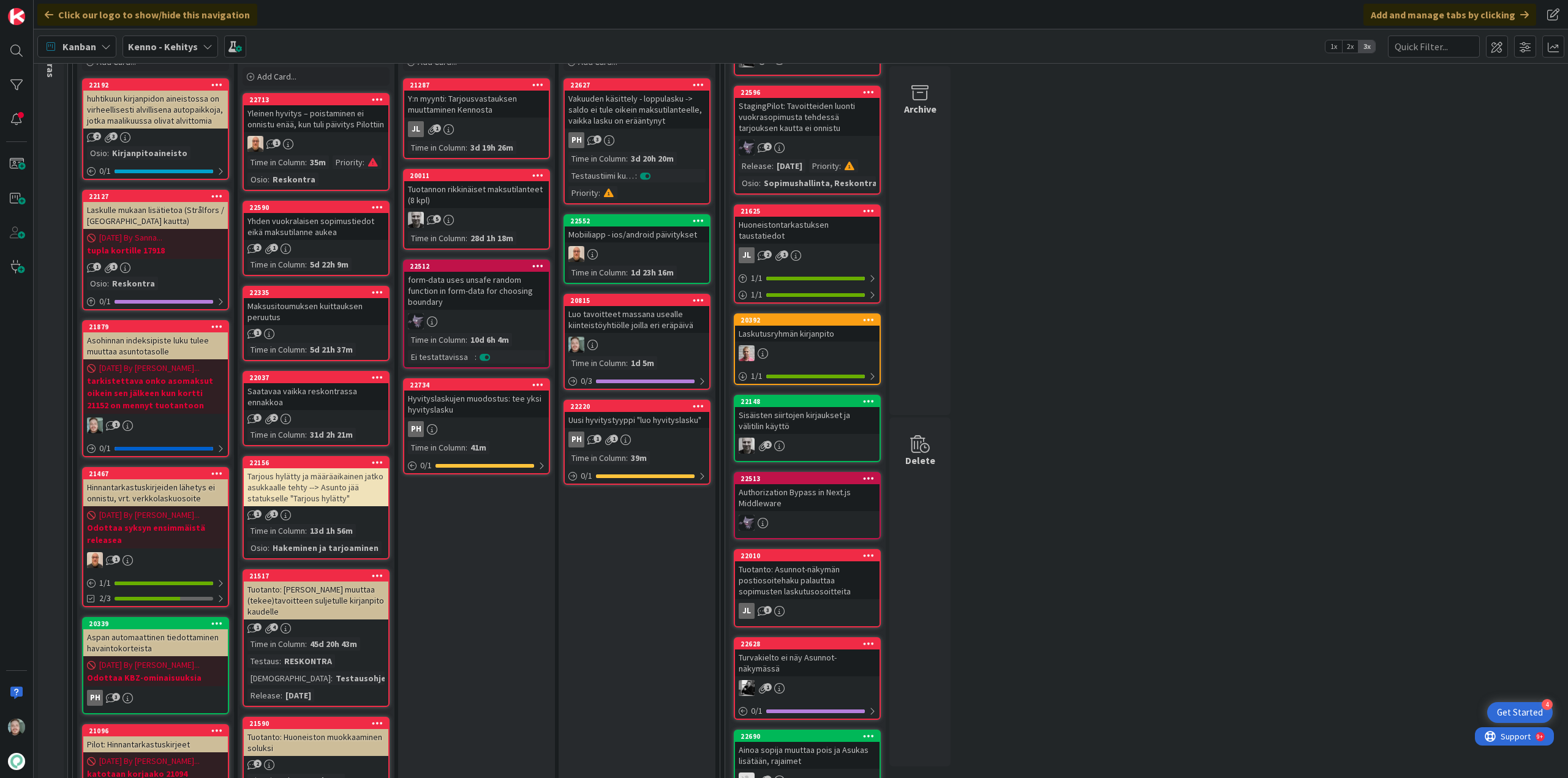
scroll to position [123, 0]
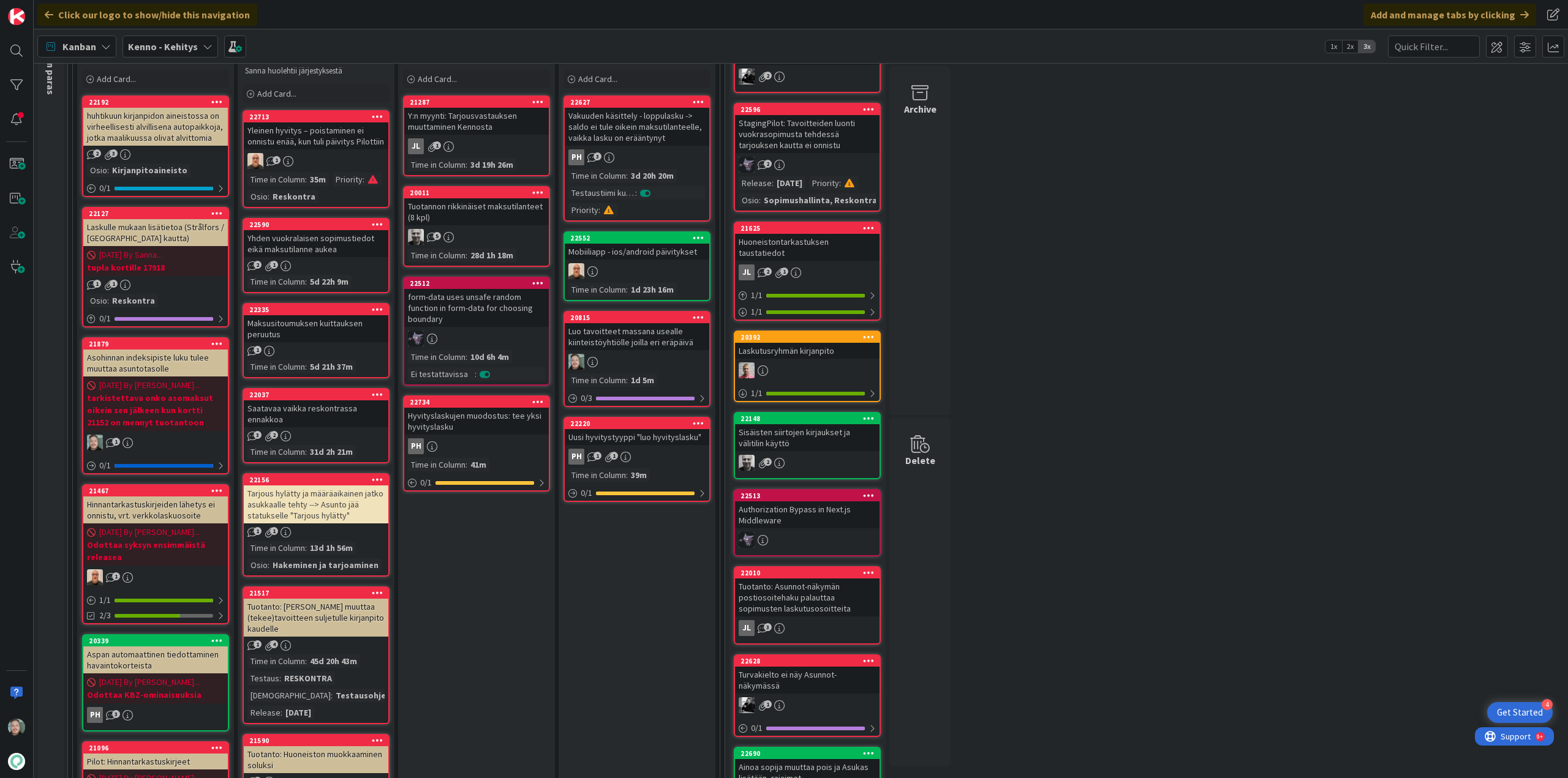
click at [347, 335] on div "Maksusitoumuksen kuittauksen peruutus" at bounding box center [316, 328] width 145 height 27
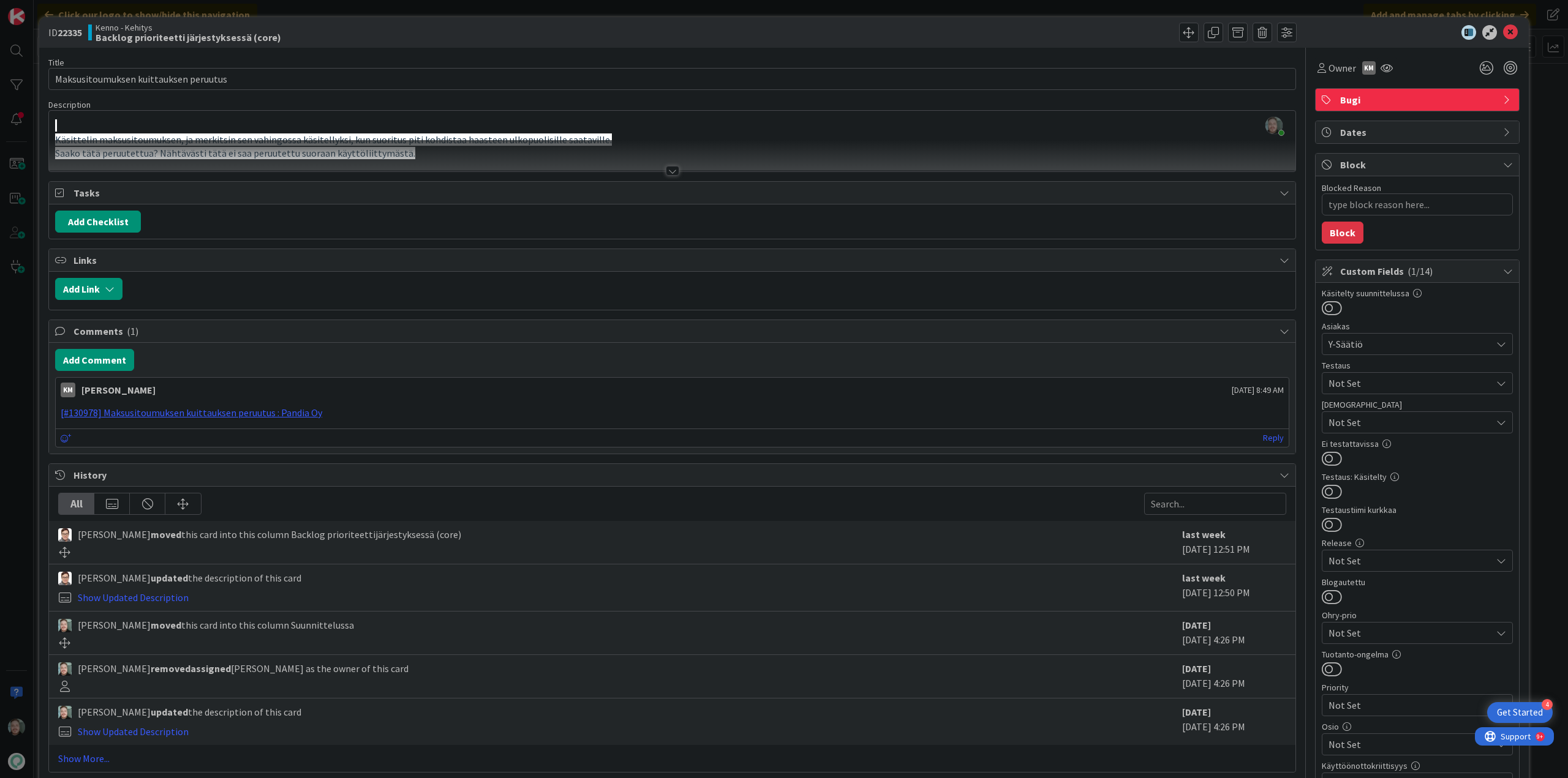
click at [672, 170] on div at bounding box center [672, 170] width 14 height 10
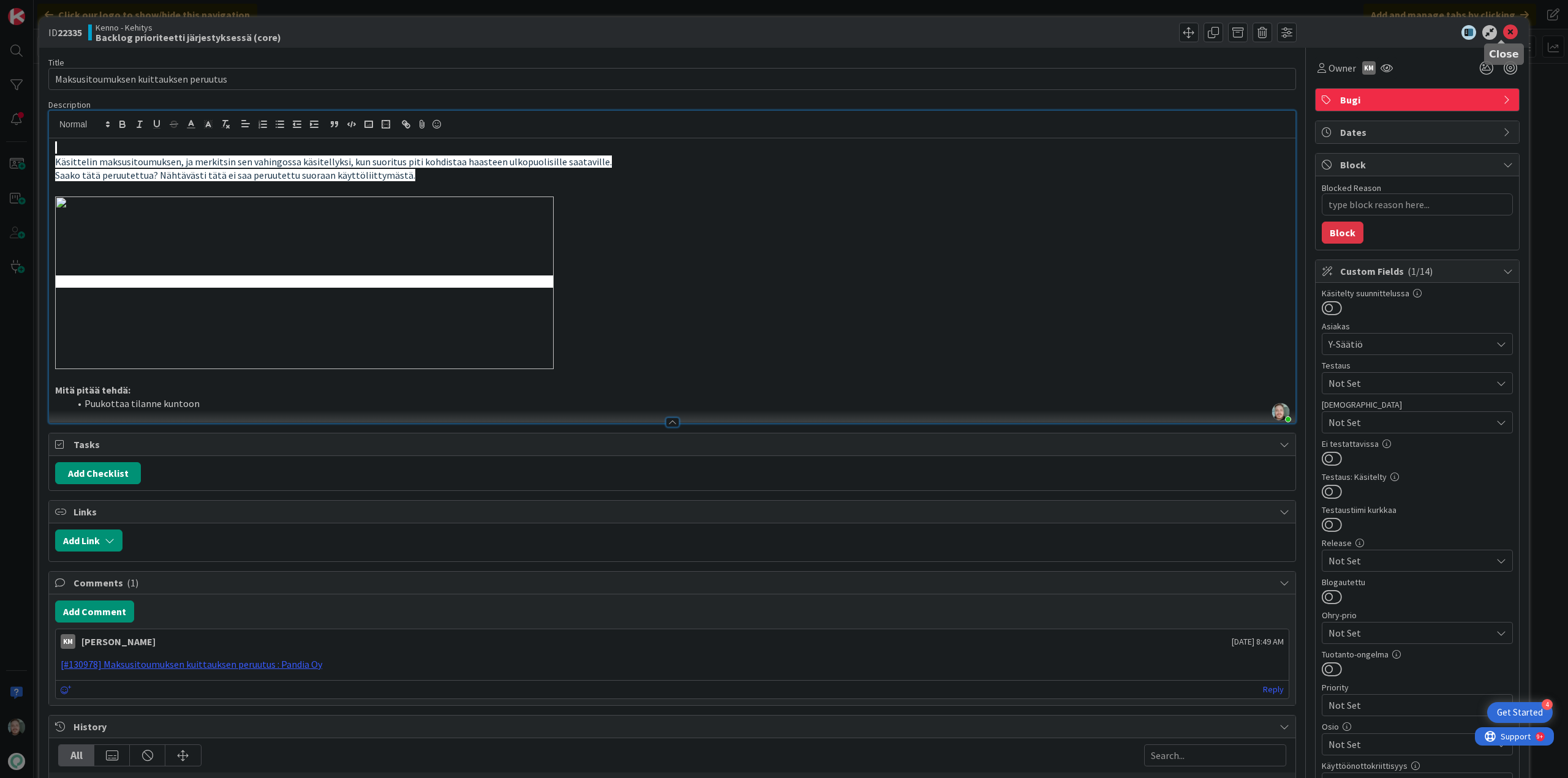
click at [1503, 32] on icon at bounding box center [1510, 32] width 15 height 15
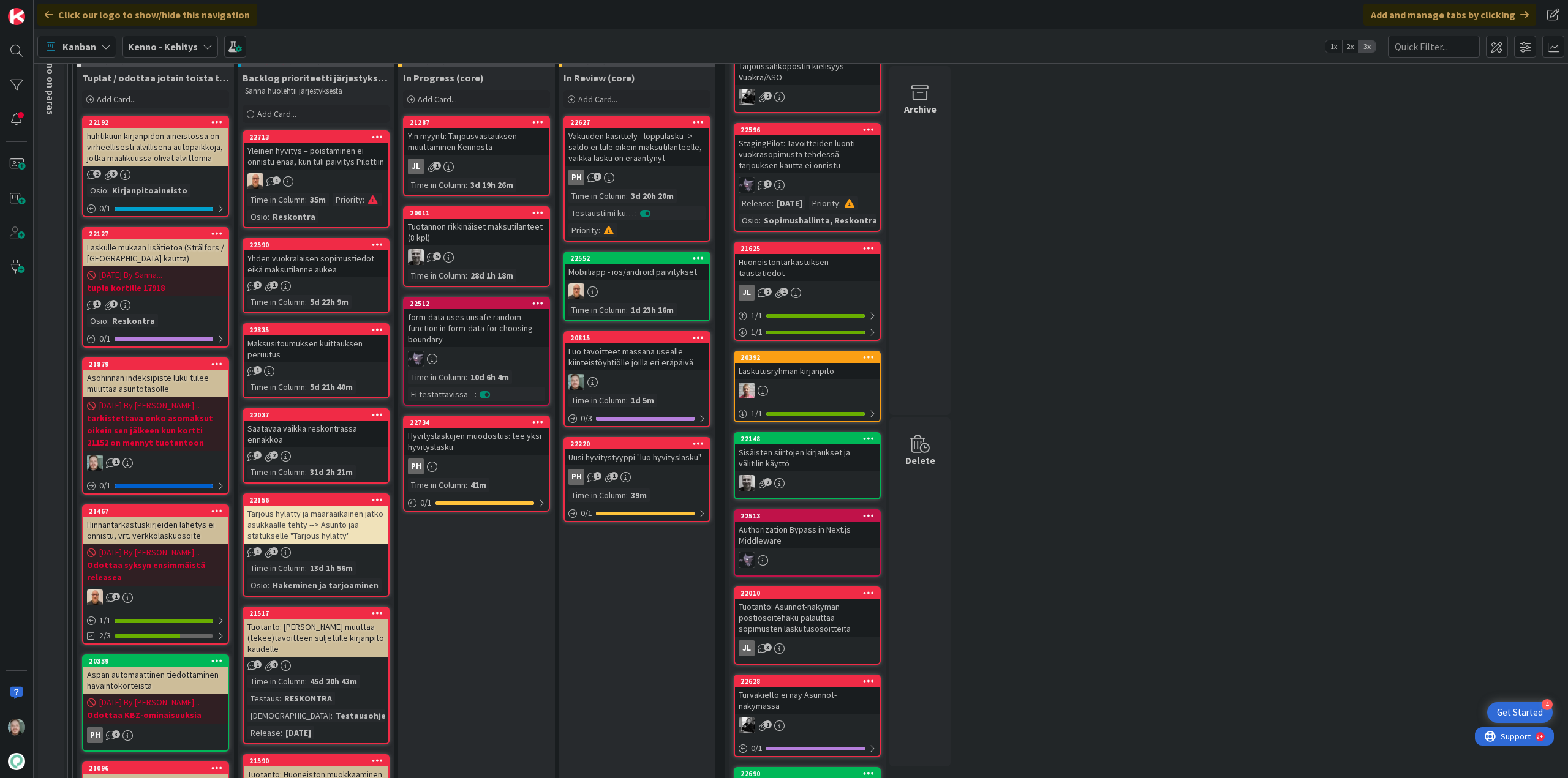
scroll to position [61, 0]
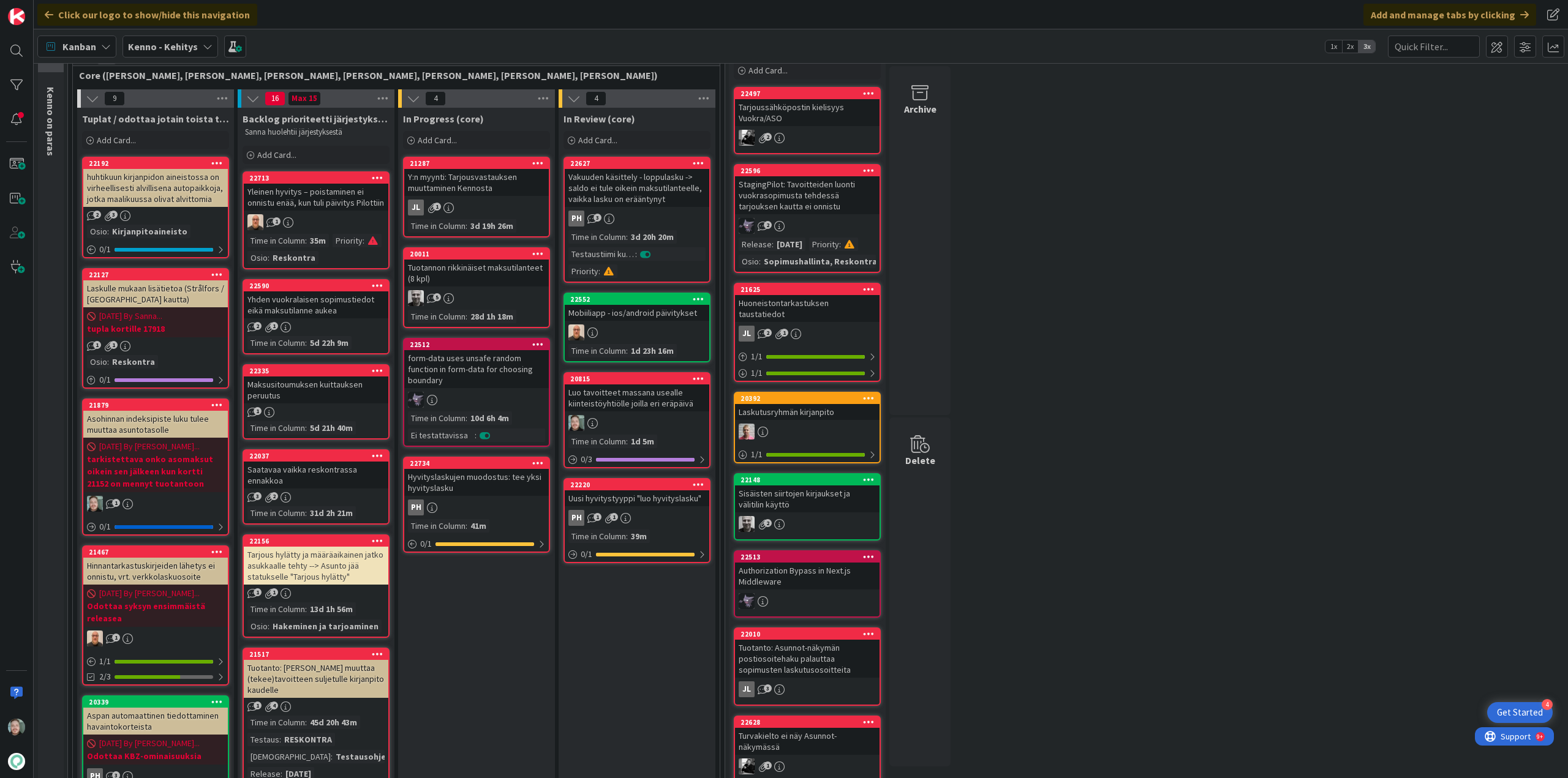
click at [336, 385] on div "Maksusitoumuksen kuittauksen peruutus" at bounding box center [316, 389] width 145 height 27
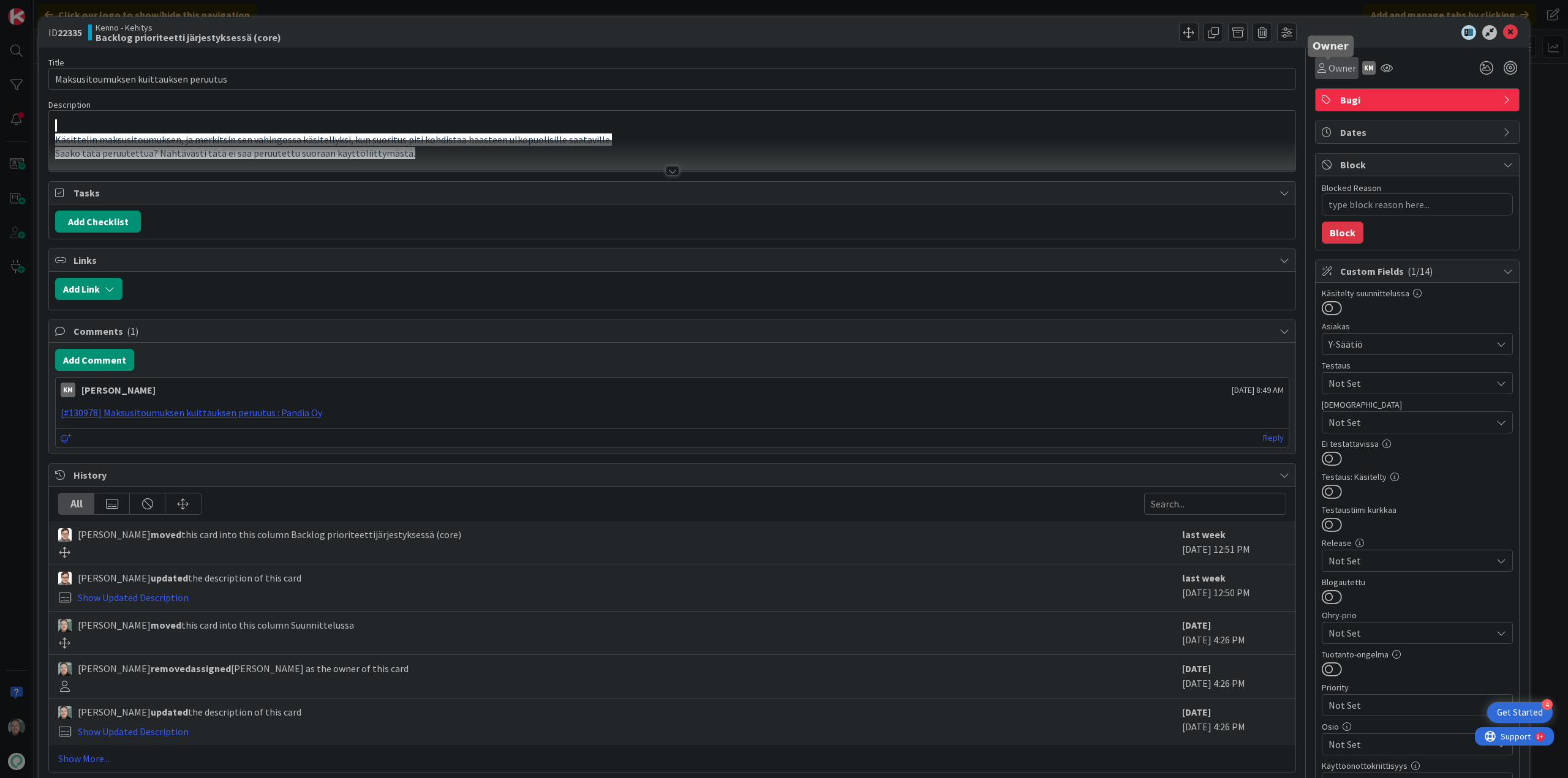
click at [1332, 69] on span "Owner" at bounding box center [1342, 68] width 27 height 15
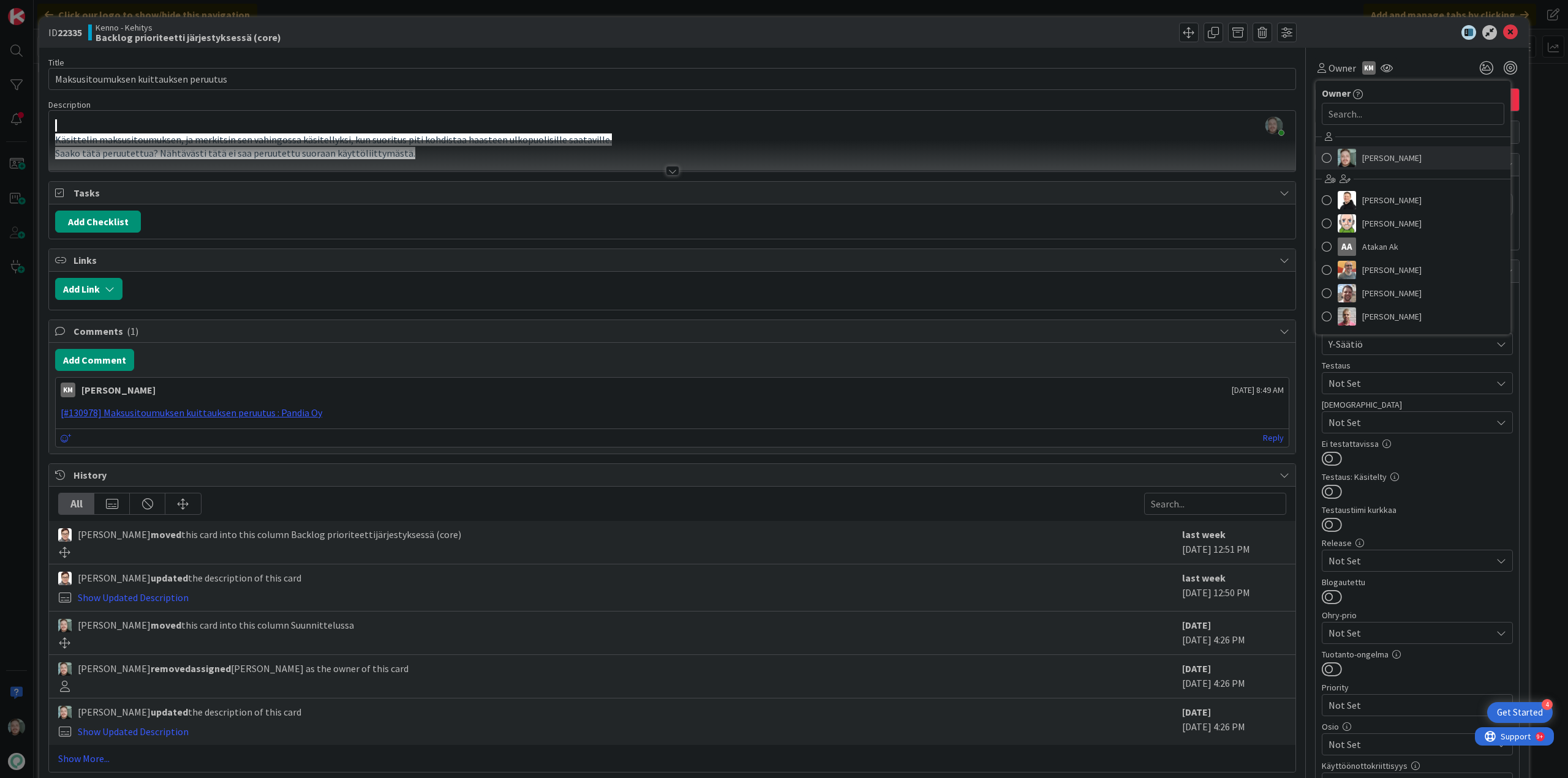
click at [1373, 153] on span "[PERSON_NAME]" at bounding box center [1392, 158] width 60 height 19
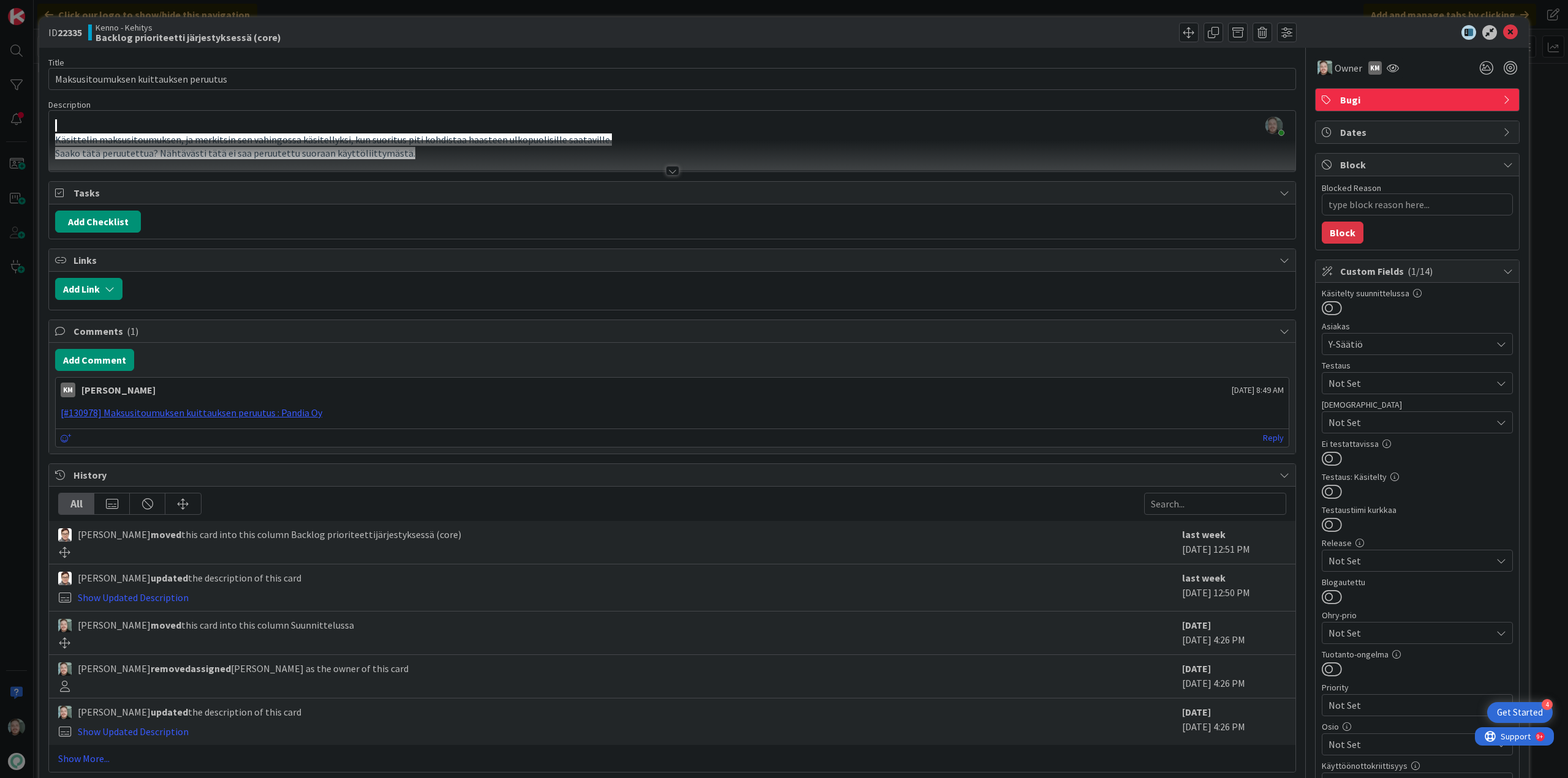
click at [672, 169] on div at bounding box center [672, 170] width 14 height 10
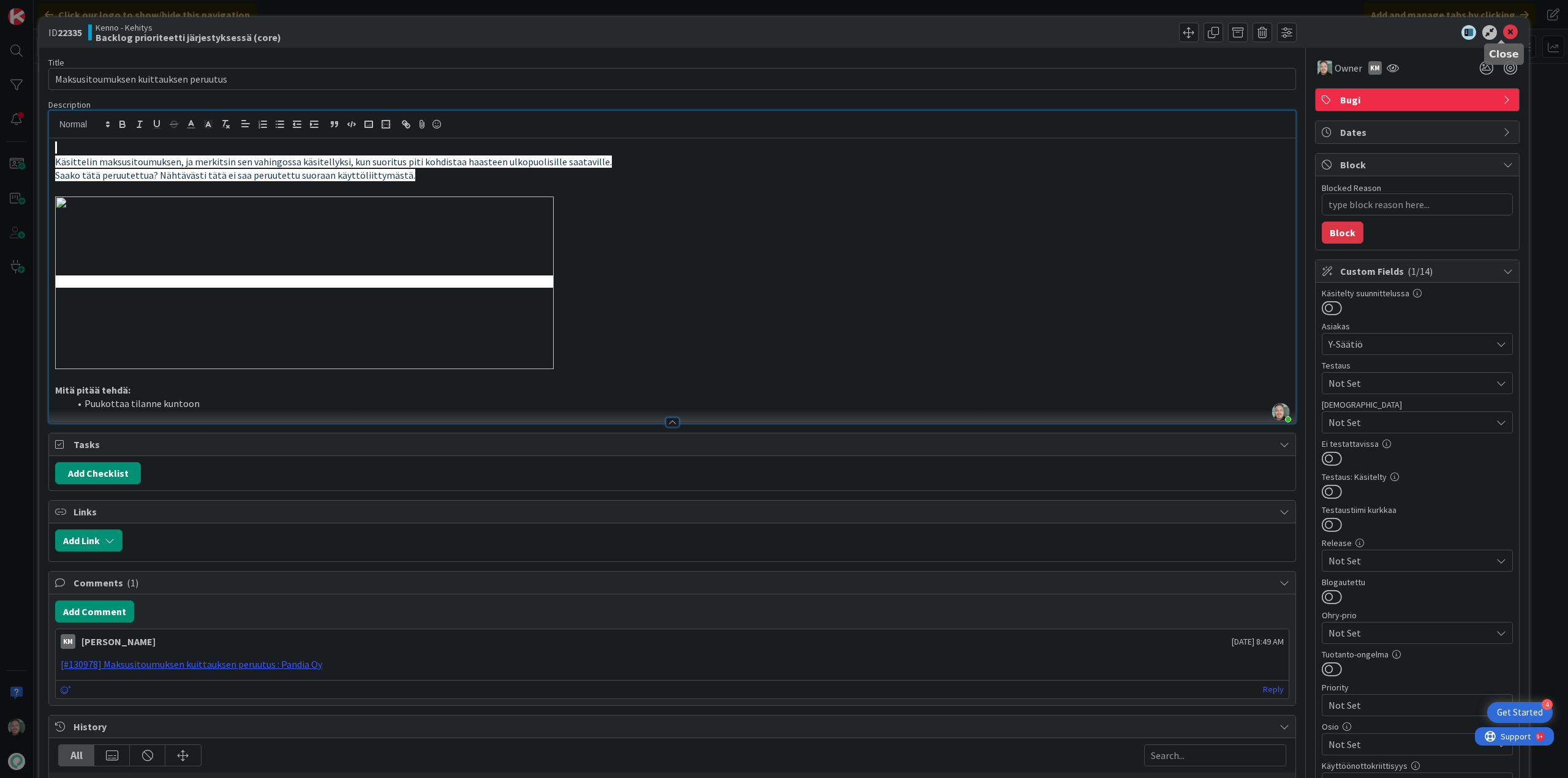
click at [1503, 27] on icon at bounding box center [1510, 32] width 15 height 15
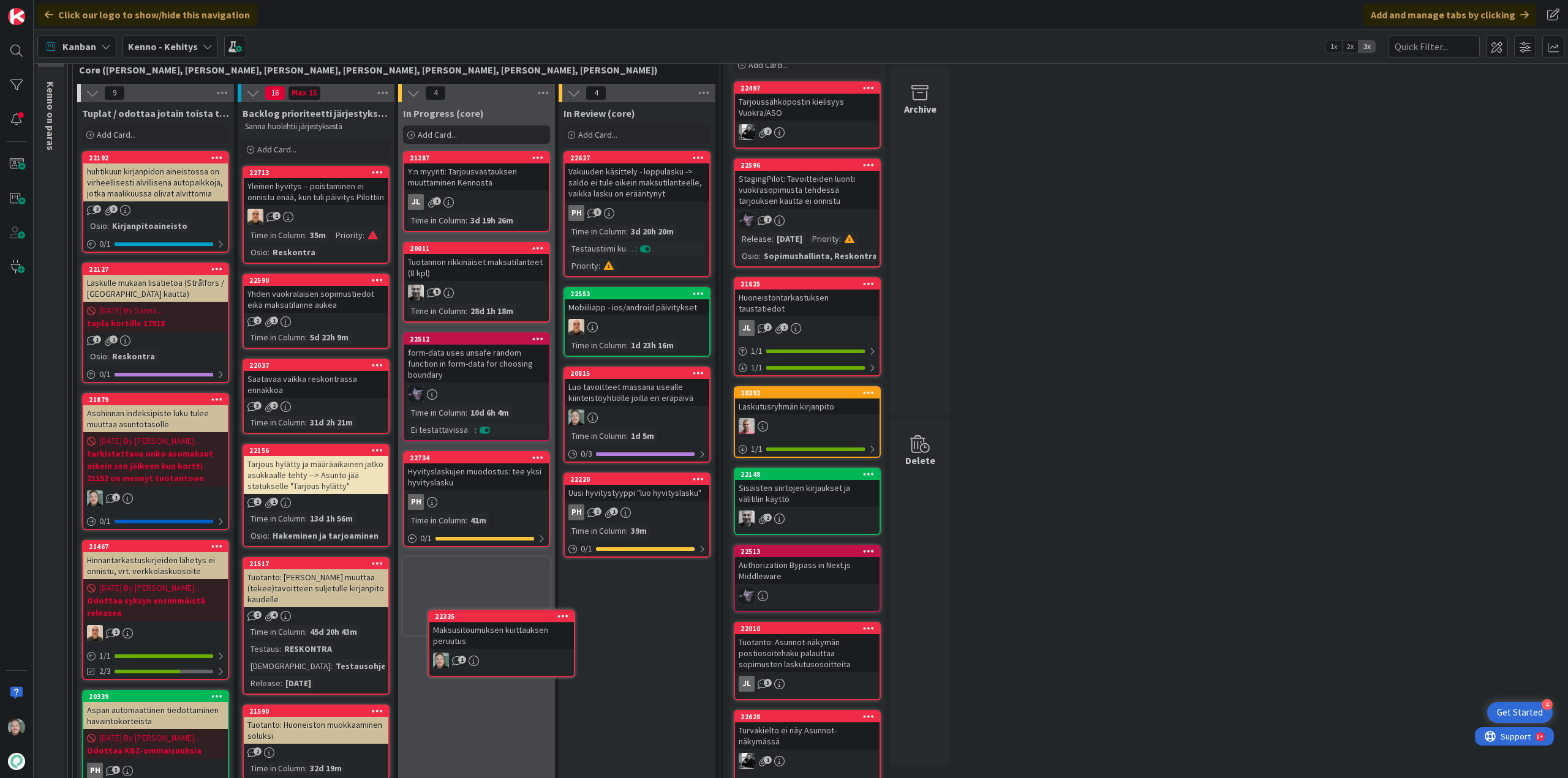
scroll to position [68, 0]
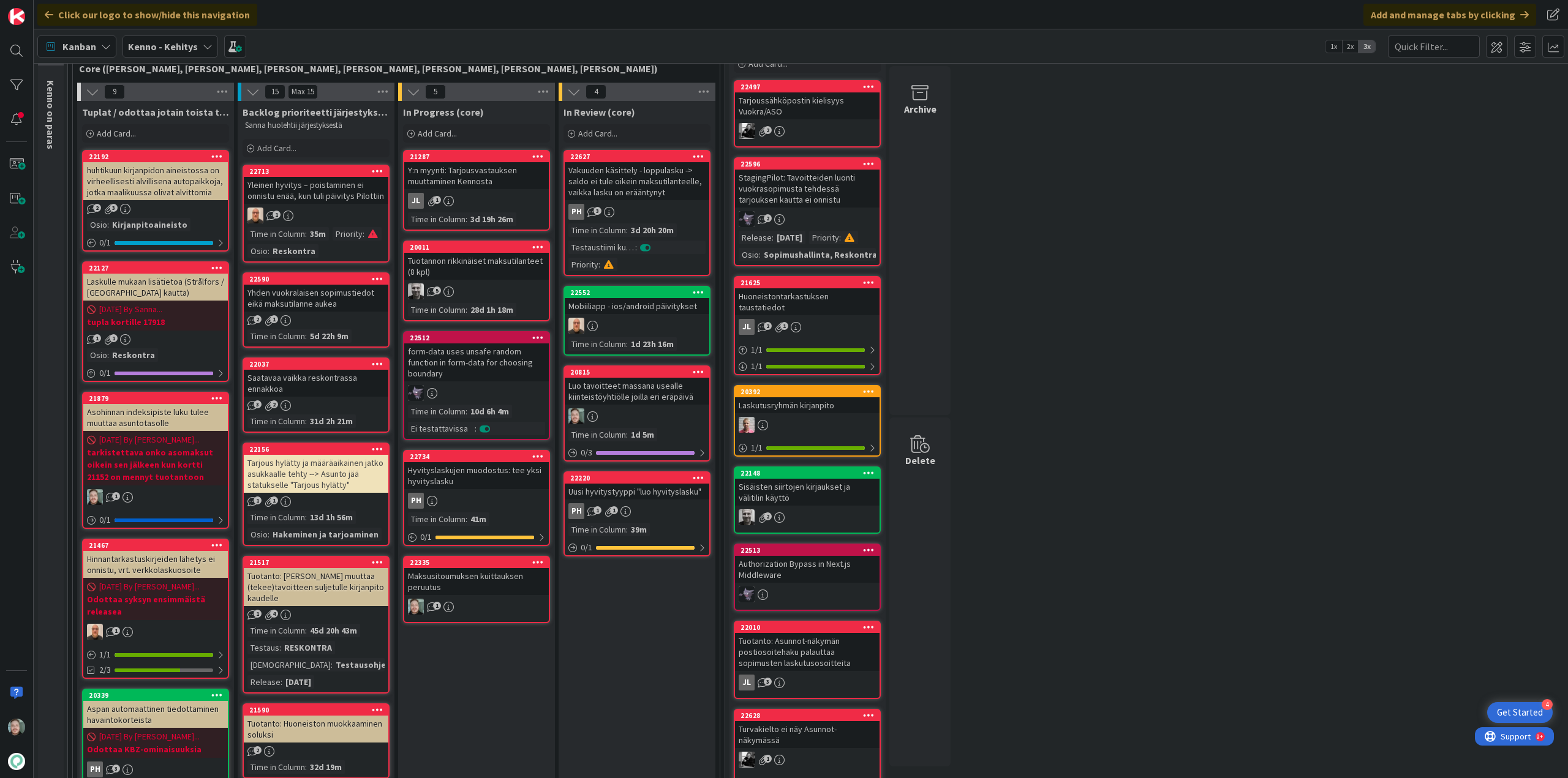
click at [490, 578] on div "Maksusitoumuksen kuittauksen peruutus" at bounding box center [476, 581] width 145 height 27
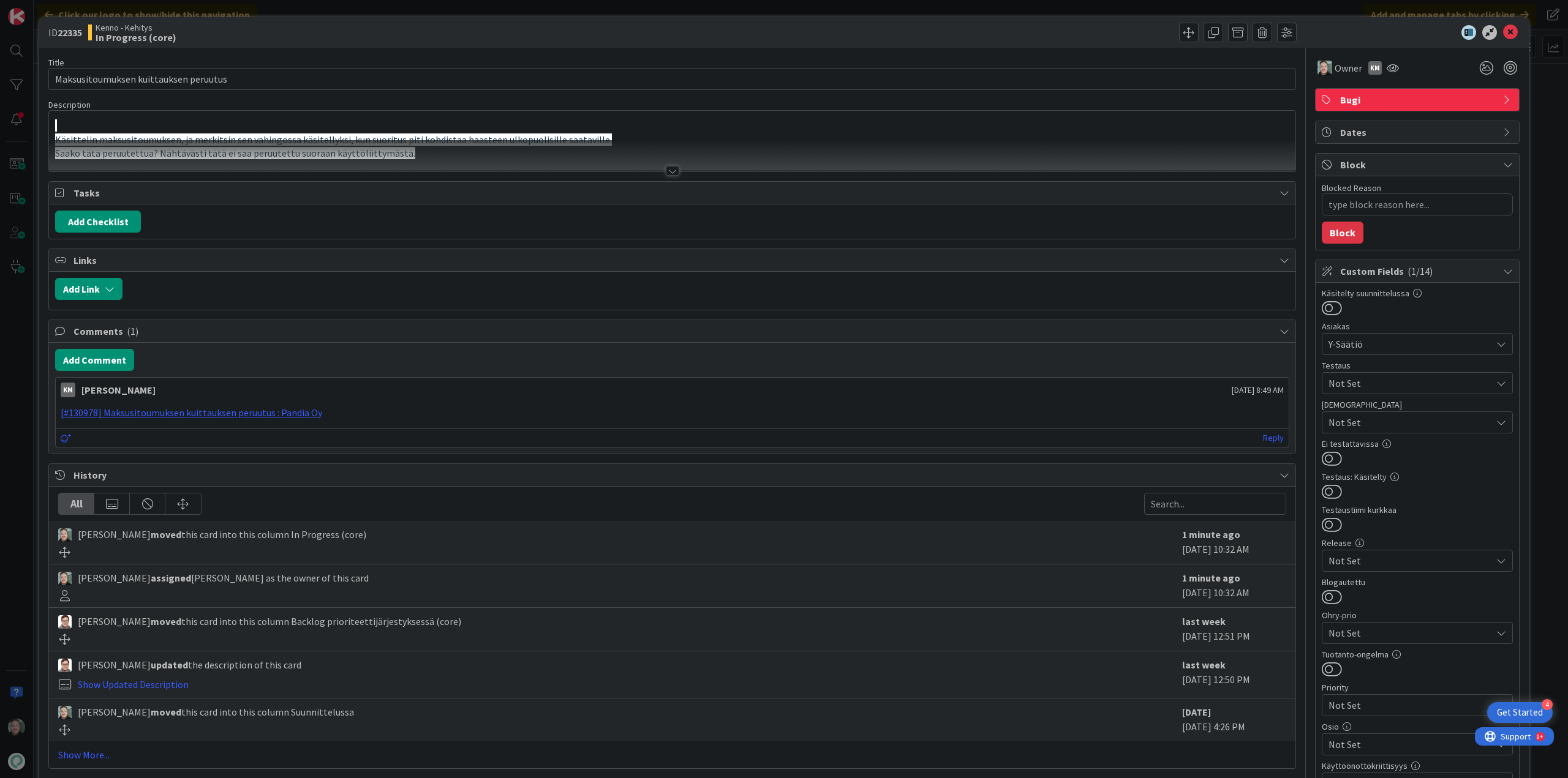
click at [667, 171] on div at bounding box center [672, 170] width 14 height 10
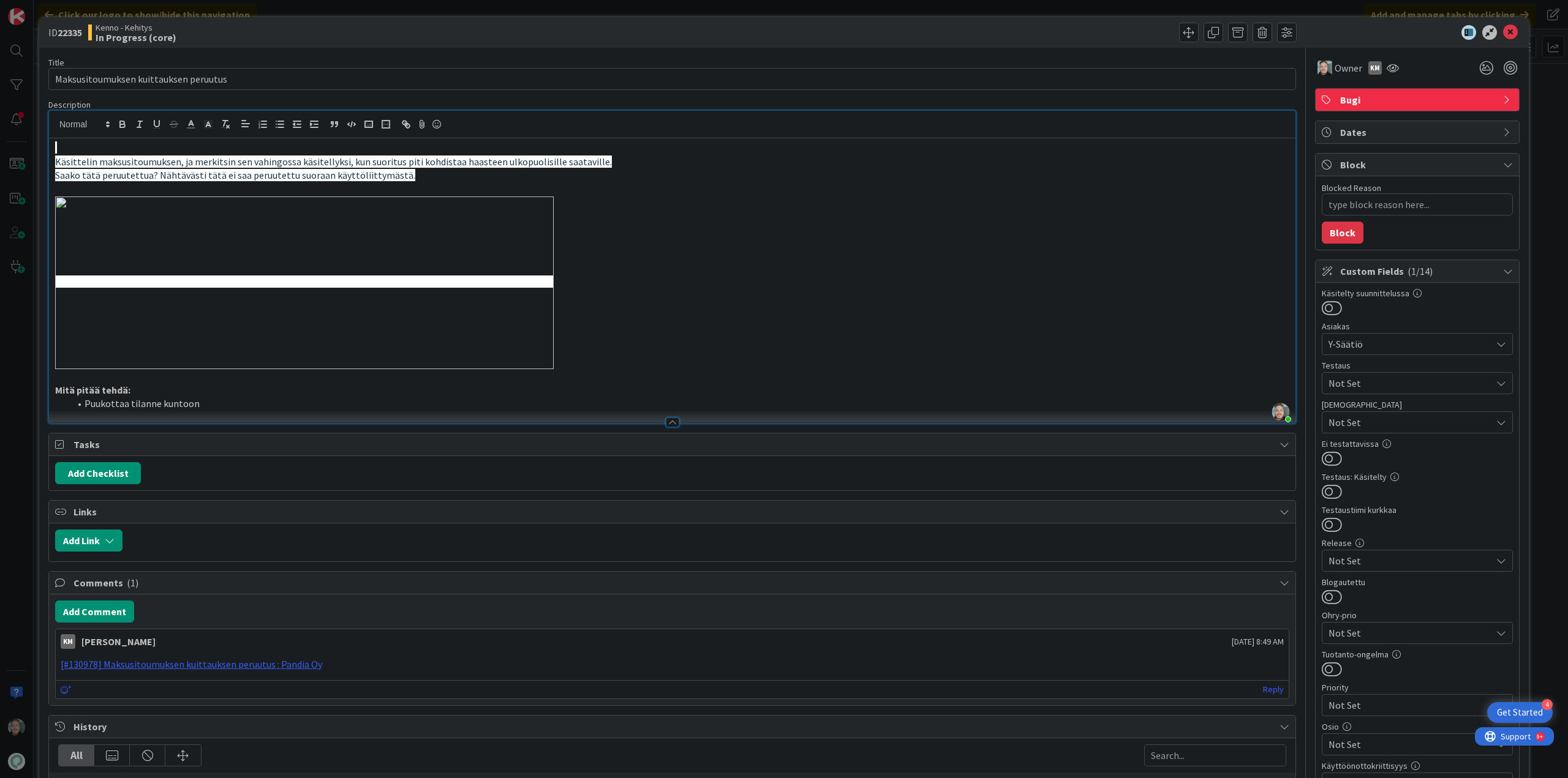
type textarea "x"
